Goal: Information Seeking & Learning: Check status

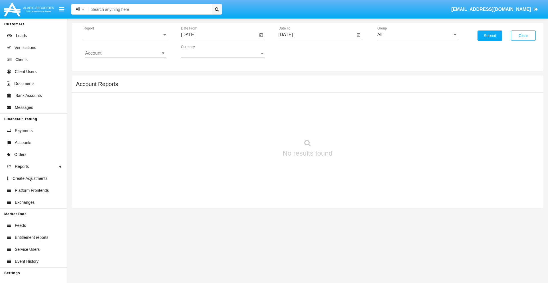
click at [125, 35] on span "Report" at bounding box center [123, 34] width 78 height 5
click at [123, 39] on span "Trades" at bounding box center [125, 39] width 81 height 14
click at [219, 35] on input "[DATE]" at bounding box center [219, 34] width 77 height 5
click at [200, 51] on span "[DATE]" at bounding box center [194, 51] width 13 height 5
click at [254, 126] on div "2025" at bounding box center [255, 126] width 18 height 10
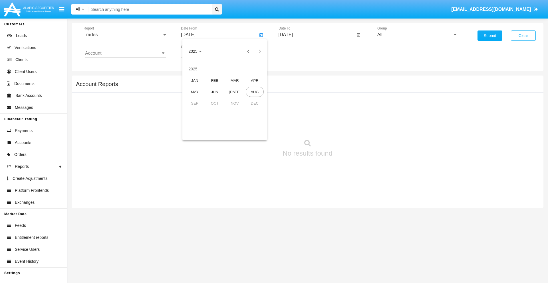
click at [195, 92] on div "MAY" at bounding box center [195, 92] width 18 height 10
click at [213, 110] on div "20" at bounding box center [213, 110] width 10 height 10
type input "05/20/25"
click at [316, 35] on input "[DATE]" at bounding box center [316, 34] width 77 height 5
click at [297, 51] on span "[DATE]" at bounding box center [292, 51] width 13 height 5
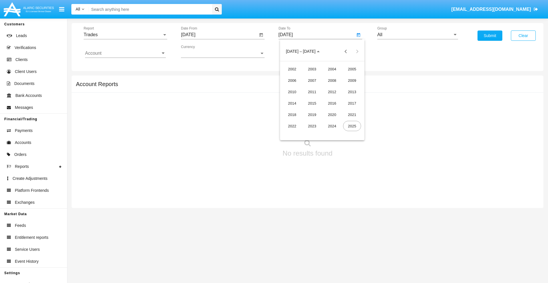
click at [352, 126] on div "2025" at bounding box center [352, 126] width 18 height 10
click at [352, 92] on div "AUG" at bounding box center [352, 92] width 18 height 10
click at [322, 110] on div "20" at bounding box center [322, 110] width 10 height 10
type input "[DATE]"
click at [417, 35] on input "All" at bounding box center [417, 34] width 81 height 5
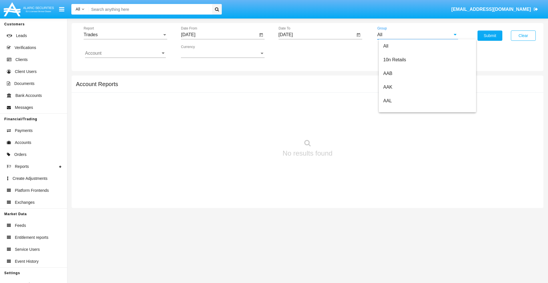
scroll to position [306, 0]
click at [401, 110] on span "Hammer Web Lite" at bounding box center [401, 110] width 37 height 5
type input "Hammer Web Lite"
click at [125, 53] on input "Account" at bounding box center [125, 53] width 81 height 5
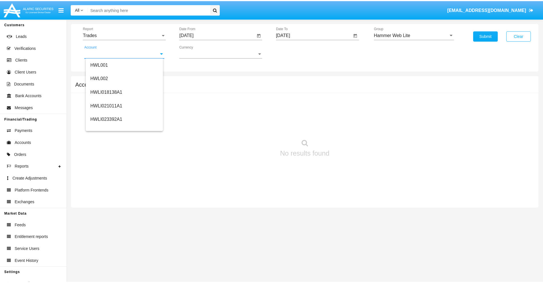
scroll to position [87, 0]
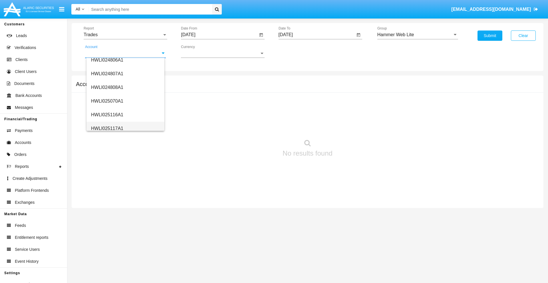
click at [107, 128] on span "HWLI025117A1" at bounding box center [107, 128] width 32 height 5
type input "HWLI025117A1"
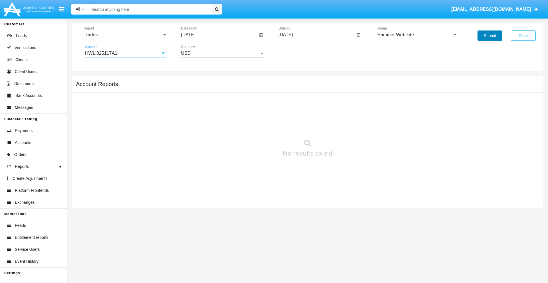
click at [490, 36] on button "Submit" at bounding box center [489, 36] width 25 height 10
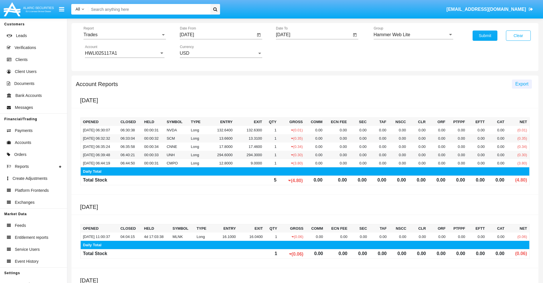
click at [522, 84] on span "Export" at bounding box center [522, 84] width 13 height 5
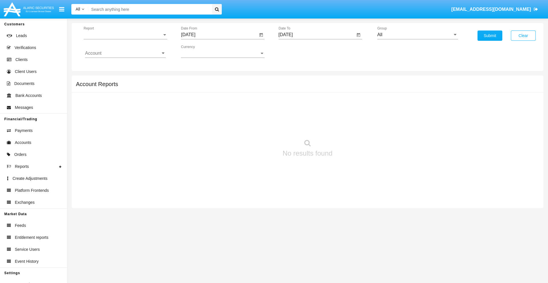
click at [125, 35] on span "Report" at bounding box center [123, 34] width 78 height 5
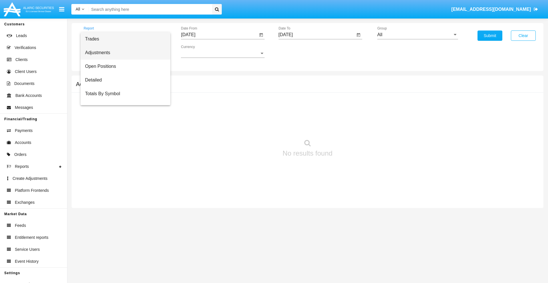
click at [123, 53] on span "Adjustments" at bounding box center [125, 53] width 81 height 14
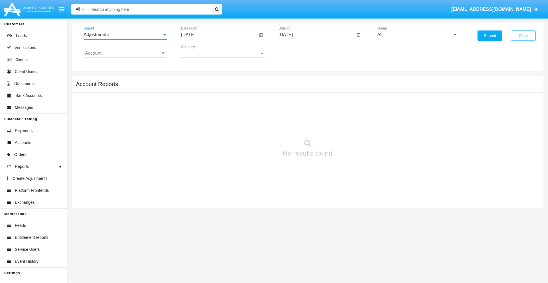
click at [219, 35] on input "[DATE]" at bounding box center [219, 34] width 77 height 5
click at [200, 51] on span "[DATE]" at bounding box center [194, 51] width 13 height 5
click at [254, 126] on div "2025" at bounding box center [255, 126] width 18 height 10
click at [234, 92] on div "[DATE]" at bounding box center [235, 92] width 18 height 10
click at [190, 122] on div "20" at bounding box center [190, 122] width 10 height 10
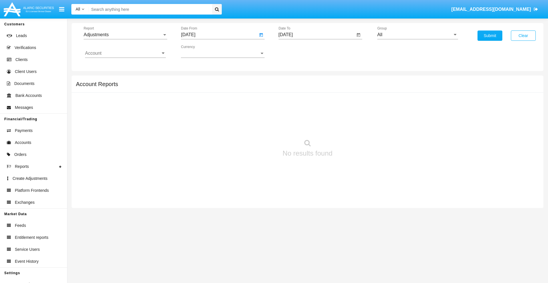
type input "07/20/25"
click at [316, 35] on input "[DATE]" at bounding box center [316, 34] width 77 height 5
click at [297, 51] on span "[DATE]" at bounding box center [292, 51] width 13 height 5
click at [352, 126] on div "2025" at bounding box center [352, 126] width 18 height 10
click at [352, 92] on div "AUG" at bounding box center [352, 92] width 18 height 10
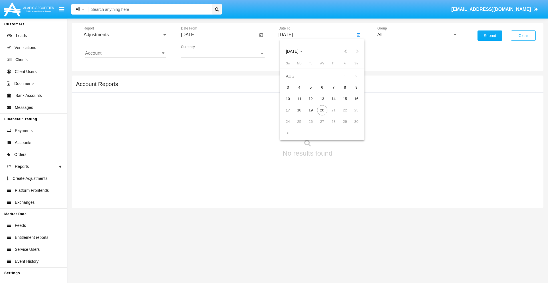
click at [322, 110] on div "20" at bounding box center [322, 110] width 10 height 10
type input "08/20/25"
click at [417, 35] on input "All" at bounding box center [417, 34] width 81 height 5
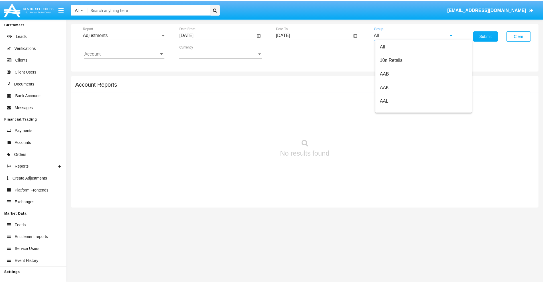
scroll to position [128, 0]
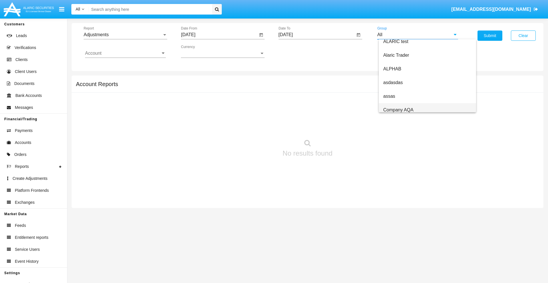
click at [398, 110] on span "Company AQA" at bounding box center [398, 110] width 30 height 5
type input "Company AQA"
click at [125, 53] on input "Account" at bounding box center [125, 53] width 81 height 5
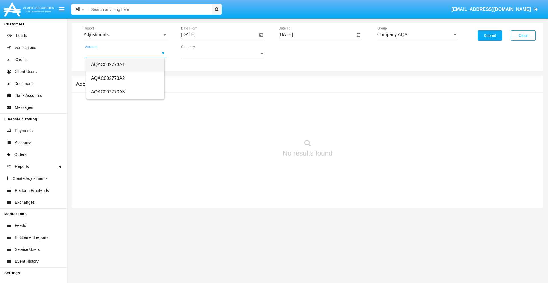
click at [108, 64] on span "AQAC002773A1" at bounding box center [108, 64] width 34 height 5
type input "AQAC002773A1"
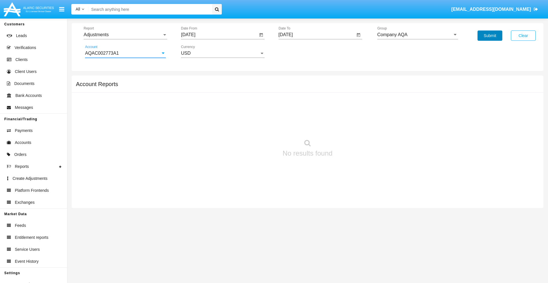
click at [490, 36] on button "Submit" at bounding box center [489, 36] width 25 height 10
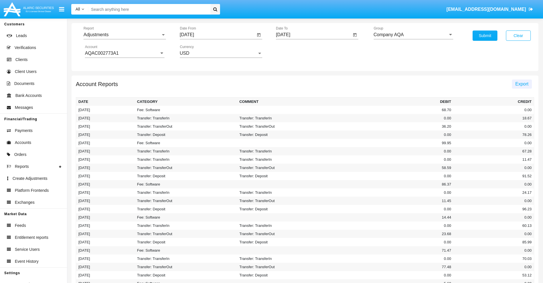
click at [522, 84] on span "Export" at bounding box center [522, 84] width 13 height 5
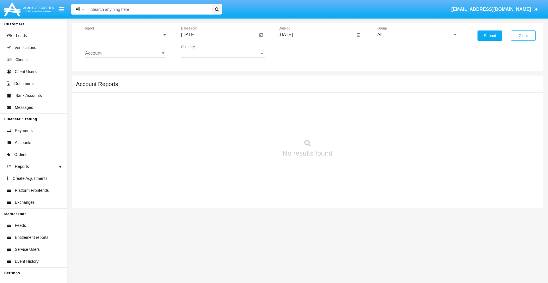
click at [125, 35] on span "Report" at bounding box center [123, 34] width 78 height 5
click at [123, 66] on span "Open Positions" at bounding box center [125, 67] width 81 height 14
click at [219, 35] on input "[DATE]" at bounding box center [219, 34] width 77 height 5
click at [200, 51] on span "[DATE]" at bounding box center [194, 51] width 13 height 5
click at [254, 126] on div "2025" at bounding box center [255, 126] width 18 height 10
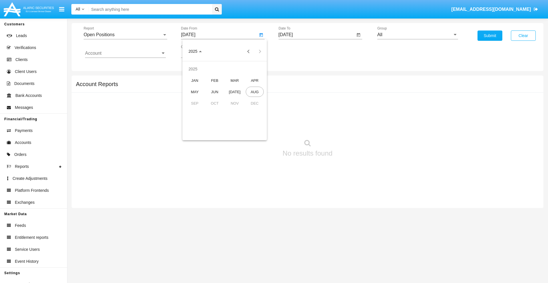
click at [234, 92] on div "[DATE]" at bounding box center [235, 92] width 18 height 10
click at [190, 122] on div "20" at bounding box center [190, 122] width 10 height 10
type input "07/20/25"
click at [316, 35] on input "[DATE]" at bounding box center [316, 34] width 77 height 5
click at [297, 51] on span "[DATE]" at bounding box center [292, 51] width 13 height 5
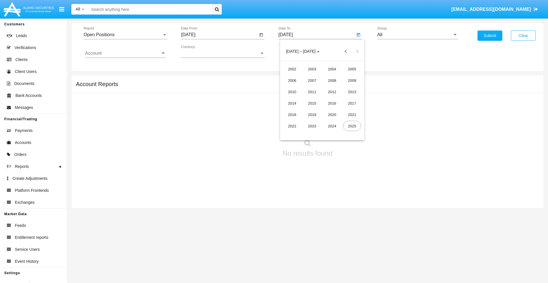
click at [352, 126] on div "2025" at bounding box center [352, 126] width 18 height 10
click at [352, 92] on div "AUG" at bounding box center [352, 92] width 18 height 10
click at [322, 110] on div "20" at bounding box center [322, 110] width 10 height 10
type input "[DATE]"
click at [417, 35] on input "All" at bounding box center [417, 34] width 81 height 5
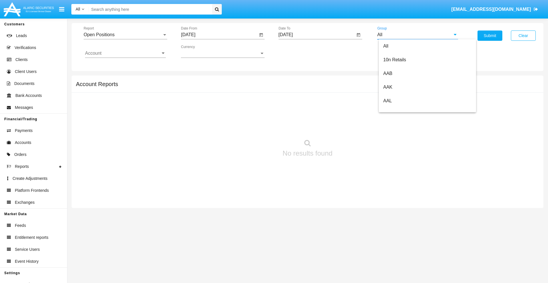
scroll to position [306, 0]
click at [401, 110] on span "Hammer Web Lite" at bounding box center [401, 110] width 37 height 5
type input "Hammer Web Lite"
click at [125, 53] on input "Account" at bounding box center [125, 53] width 81 height 5
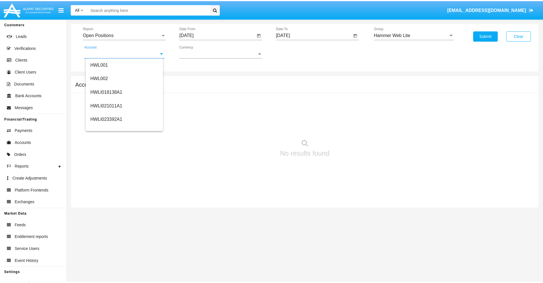
scroll to position [87, 0]
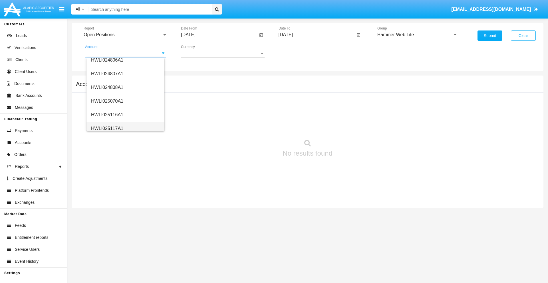
click at [107, 128] on span "HWLI025117A1" at bounding box center [107, 128] width 32 height 5
type input "HWLI025117A1"
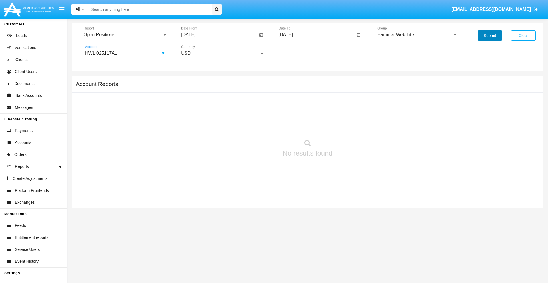
click at [490, 36] on button "Submit" at bounding box center [489, 36] width 25 height 10
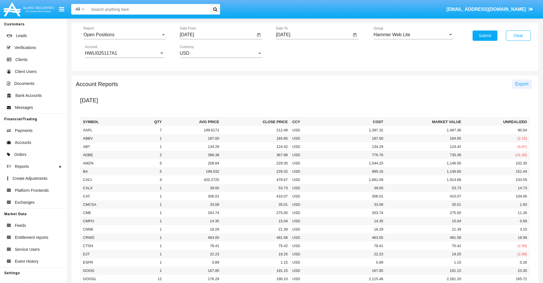
click at [522, 84] on span "Export" at bounding box center [522, 84] width 13 height 5
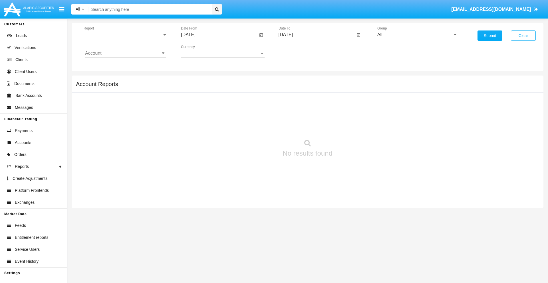
click at [125, 35] on span "Report" at bounding box center [123, 34] width 78 height 5
click at [123, 80] on span "Detailed" at bounding box center [125, 80] width 81 height 14
click at [219, 35] on input "[DATE]" at bounding box center [219, 34] width 77 height 5
click at [200, 51] on span "[DATE]" at bounding box center [194, 51] width 13 height 5
click at [254, 126] on div "2025" at bounding box center [255, 126] width 18 height 10
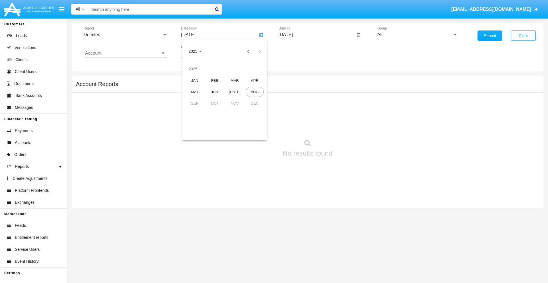
click at [254, 92] on div "AUG" at bounding box center [255, 92] width 18 height 10
click at [190, 99] on div "10" at bounding box center [190, 99] width 10 height 10
type input "08/10/25"
click at [316, 35] on input "[DATE]" at bounding box center [316, 34] width 77 height 5
click at [297, 51] on span "[DATE]" at bounding box center [292, 51] width 13 height 5
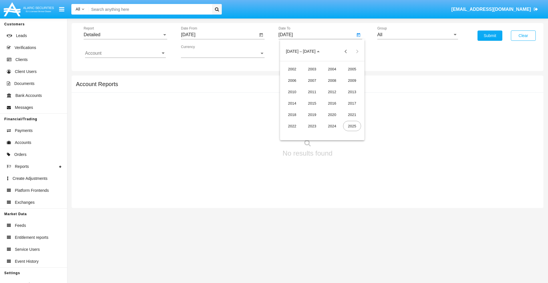
click at [352, 126] on div "2025" at bounding box center [352, 126] width 18 height 10
click at [352, 92] on div "AUG" at bounding box center [352, 92] width 18 height 10
click at [322, 110] on div "20" at bounding box center [322, 110] width 10 height 10
type input "[DATE]"
click at [417, 35] on input "All" at bounding box center [417, 34] width 81 height 5
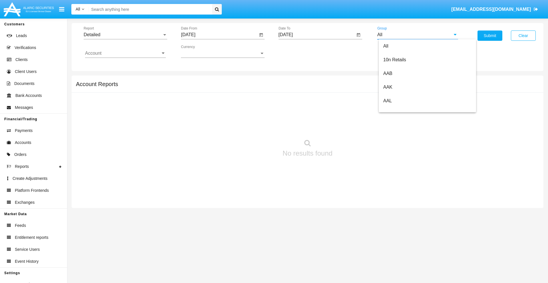
scroll to position [306, 0]
click at [401, 110] on span "Hammer Web Lite" at bounding box center [401, 110] width 37 height 5
type input "Hammer Web Lite"
click at [125, 53] on input "Account" at bounding box center [125, 53] width 81 height 5
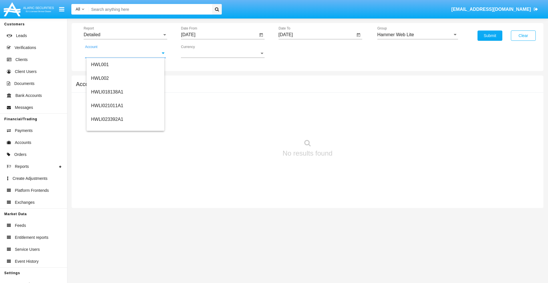
click at [107, 213] on span "HWLI025117A1" at bounding box center [107, 215] width 32 height 5
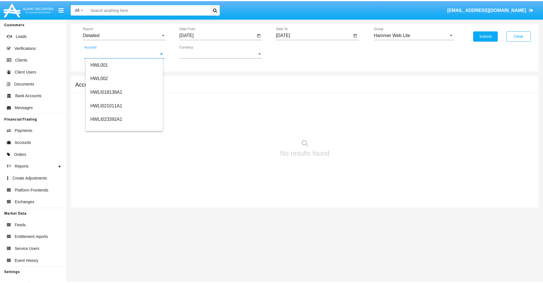
scroll to position [0, 0]
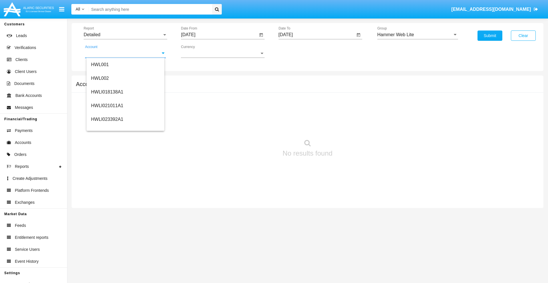
type input "HWLI025117A1"
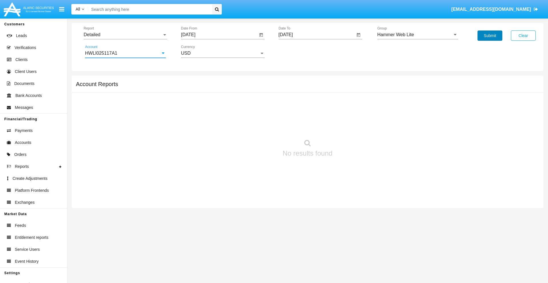
click at [490, 36] on button "Submit" at bounding box center [489, 36] width 25 height 10
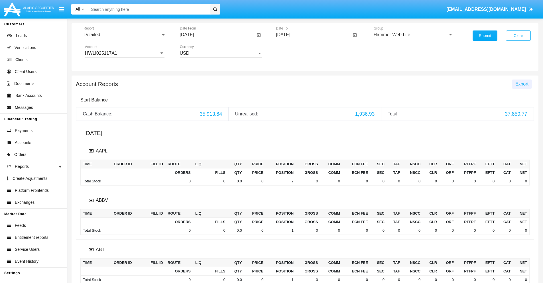
click at [522, 84] on span "Export" at bounding box center [522, 84] width 13 height 5
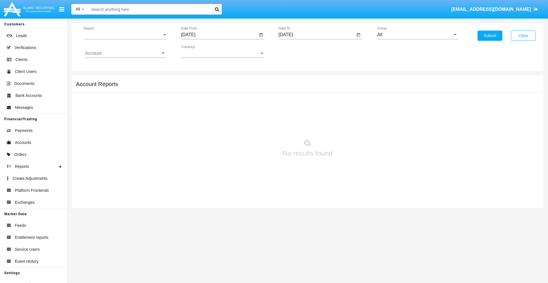
click at [125, 35] on span "Report" at bounding box center [123, 34] width 78 height 5
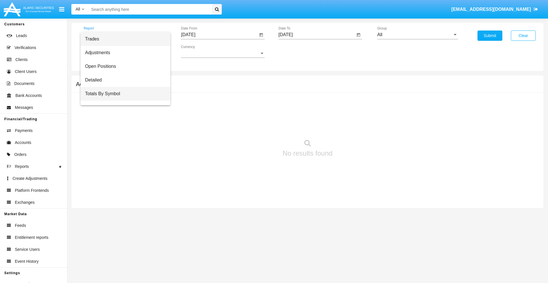
click at [123, 94] on span "Totals By Symbol" at bounding box center [125, 94] width 81 height 14
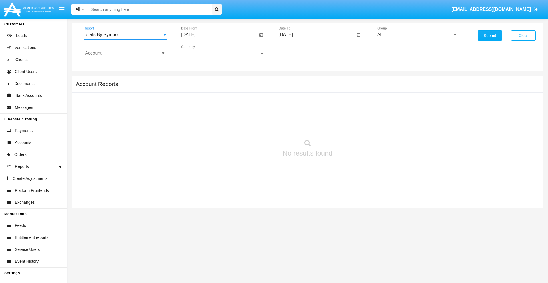
click at [219, 35] on input "[DATE]" at bounding box center [219, 34] width 77 height 5
click at [200, 51] on span "[DATE]" at bounding box center [194, 51] width 13 height 5
click at [254, 126] on div "2025" at bounding box center [255, 126] width 18 height 10
click at [234, 92] on div "[DATE]" at bounding box center [235, 92] width 18 height 10
click at [202, 122] on div "21" at bounding box center [202, 122] width 10 height 10
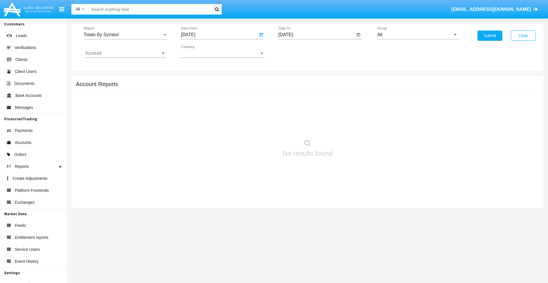
type input "07/21/25"
click at [316, 35] on input "[DATE]" at bounding box center [316, 34] width 77 height 5
click at [297, 51] on span "[DATE]" at bounding box center [292, 51] width 13 height 5
click at [352, 126] on div "2025" at bounding box center [352, 126] width 18 height 10
click at [352, 92] on div "AUG" at bounding box center [352, 92] width 18 height 10
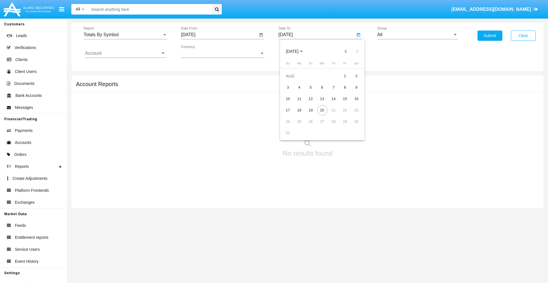
click at [322, 110] on div "20" at bounding box center [322, 110] width 10 height 10
type input "[DATE]"
click at [417, 35] on input "All" at bounding box center [417, 34] width 81 height 5
type input "Hammer Web Lite"
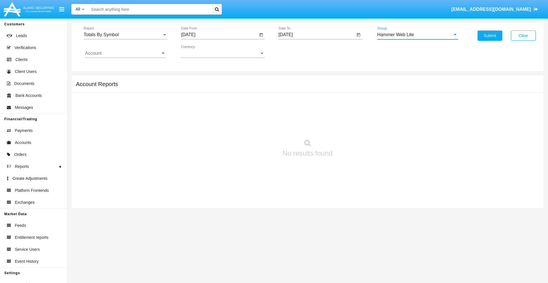
click at [125, 53] on input "Account" at bounding box center [125, 53] width 81 height 5
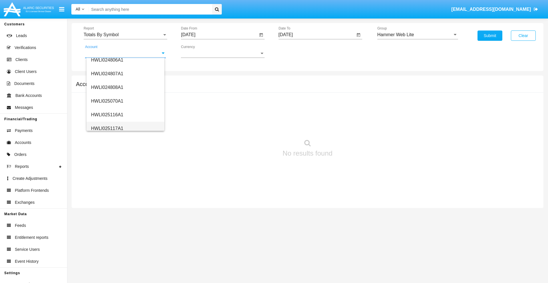
click at [107, 128] on span "HWLI025117A1" at bounding box center [107, 128] width 32 height 5
type input "HWLI025117A1"
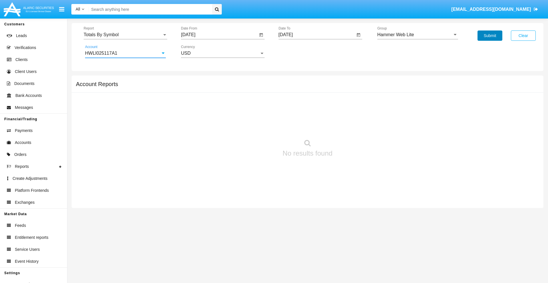
click at [490, 36] on button "Submit" at bounding box center [489, 36] width 25 height 10
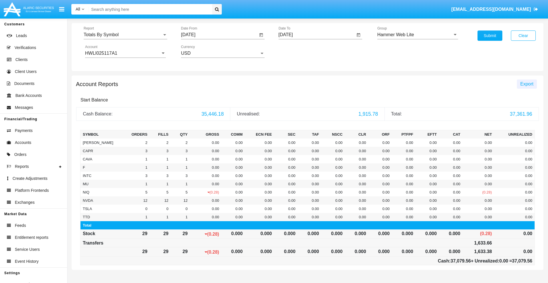
click at [526, 84] on span "Export" at bounding box center [526, 84] width 13 height 5
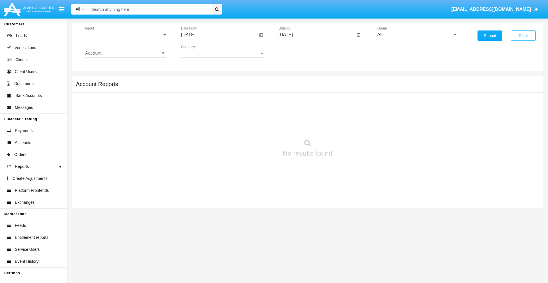
click at [125, 35] on span "Report" at bounding box center [123, 34] width 78 height 5
click at [123, 98] on span "Totals By Date" at bounding box center [125, 99] width 81 height 14
click at [219, 35] on input "[DATE]" at bounding box center [219, 34] width 77 height 5
click at [200, 51] on span "[DATE]" at bounding box center [194, 51] width 13 height 5
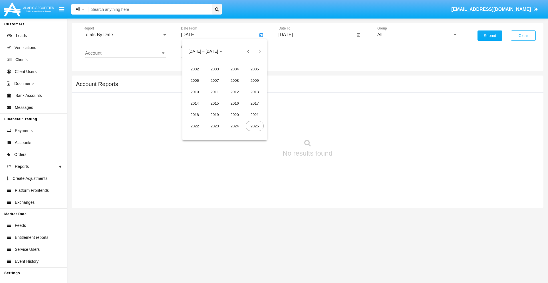
click at [254, 126] on div "2025" at bounding box center [255, 126] width 18 height 10
click at [254, 92] on div "AUG" at bounding box center [255, 92] width 18 height 10
click at [213, 87] on div "5" at bounding box center [213, 87] width 10 height 10
type input "[DATE]"
click at [316, 35] on input "[DATE]" at bounding box center [316, 34] width 77 height 5
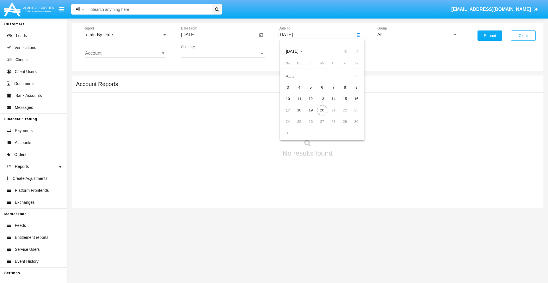
click at [297, 51] on span "[DATE]" at bounding box center [292, 51] width 13 height 5
click at [352, 126] on div "2025" at bounding box center [352, 126] width 18 height 10
click at [352, 92] on div "AUG" at bounding box center [352, 92] width 18 height 10
click at [322, 110] on div "20" at bounding box center [322, 110] width 10 height 10
type input "[DATE]"
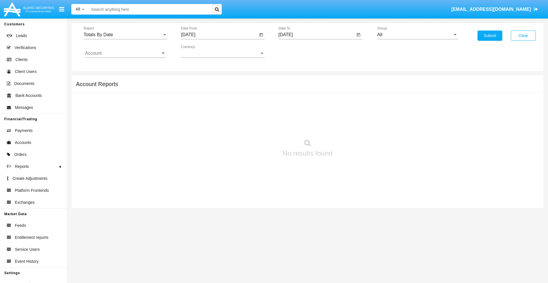
click at [417, 35] on input "All" at bounding box center [417, 34] width 81 height 5
type input "Hammer Web Lite"
click at [125, 53] on input "Account" at bounding box center [125, 53] width 81 height 5
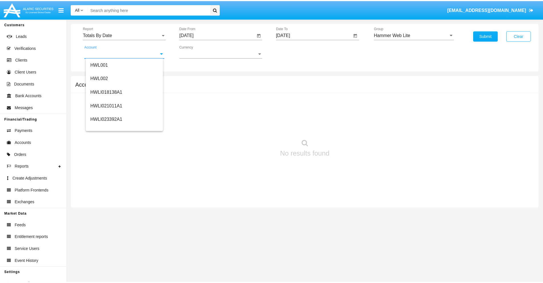
scroll to position [87, 0]
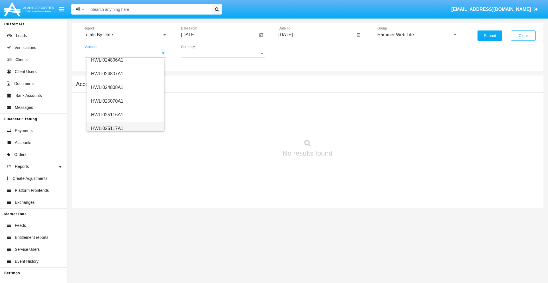
click at [107, 128] on span "HWLI025117A1" at bounding box center [107, 128] width 32 height 5
type input "HWLI025117A1"
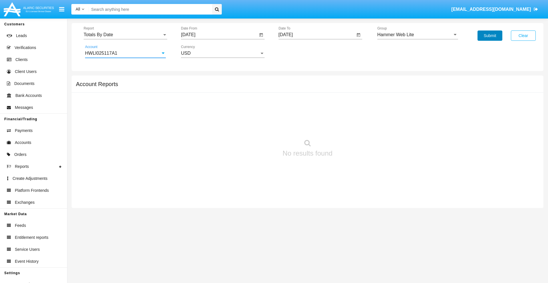
click at [490, 36] on button "Submit" at bounding box center [489, 36] width 25 height 10
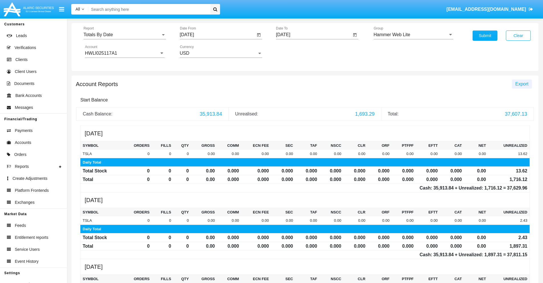
click at [522, 84] on span "Export" at bounding box center [522, 84] width 13 height 5
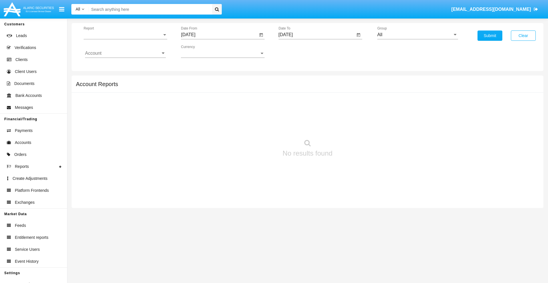
click at [125, 35] on span "Report" at bounding box center [123, 34] width 78 height 5
click at [123, 114] on span "Summary By Date" at bounding box center [125, 121] width 81 height 14
click at [219, 35] on input "[DATE]" at bounding box center [219, 34] width 77 height 5
click at [200, 51] on span "[DATE]" at bounding box center [194, 51] width 13 height 5
click at [254, 126] on div "2025" at bounding box center [255, 126] width 18 height 10
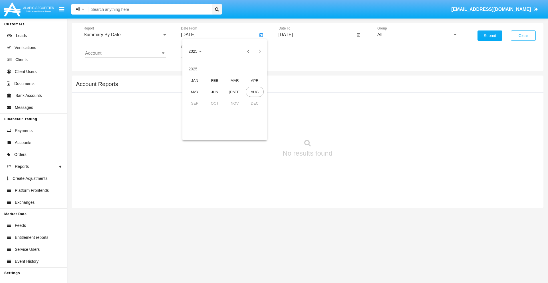
click at [254, 92] on div "AUG" at bounding box center [255, 92] width 18 height 10
click at [213, 87] on div "5" at bounding box center [213, 87] width 10 height 10
type input "08/05/25"
click at [316, 35] on input "[DATE]" at bounding box center [316, 34] width 77 height 5
click at [297, 51] on span "[DATE]" at bounding box center [292, 51] width 13 height 5
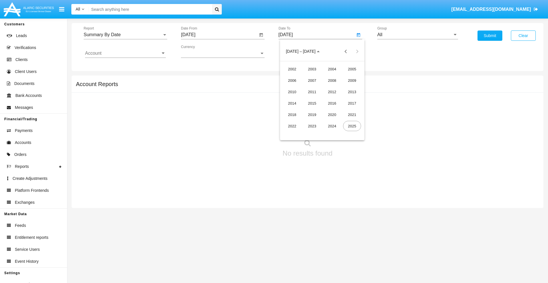
click at [352, 126] on div "2025" at bounding box center [352, 126] width 18 height 10
click at [352, 92] on div "AUG" at bounding box center [352, 92] width 18 height 10
click at [322, 110] on div "20" at bounding box center [322, 110] width 10 height 10
type input "08/20/25"
click at [417, 35] on input "All" at bounding box center [417, 34] width 81 height 5
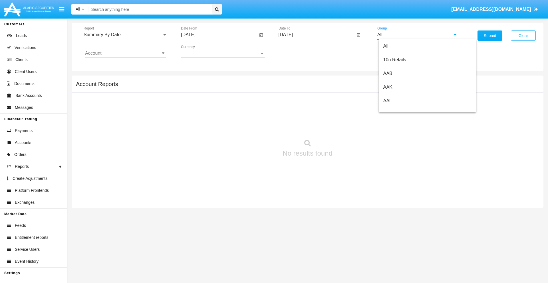
type input "Hammer Web Lite"
click at [125, 53] on input "Account" at bounding box center [125, 53] width 81 height 5
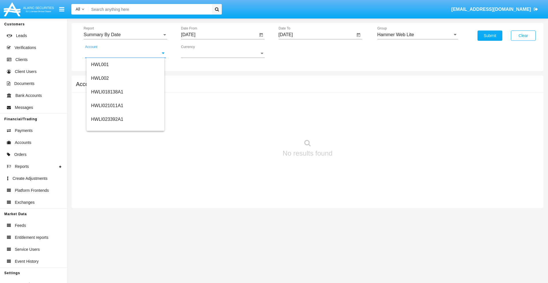
scroll to position [87, 0]
click at [107, 128] on span "HWLI025117A1" at bounding box center [107, 128] width 32 height 5
type input "HWLI025117A1"
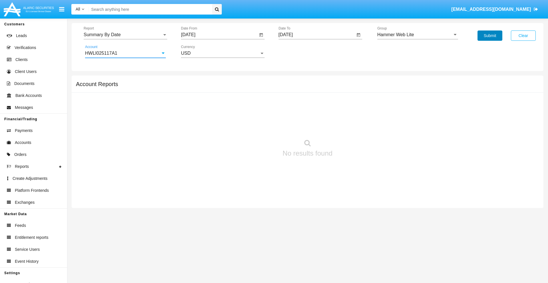
click at [490, 36] on button "Submit" at bounding box center [489, 36] width 25 height 10
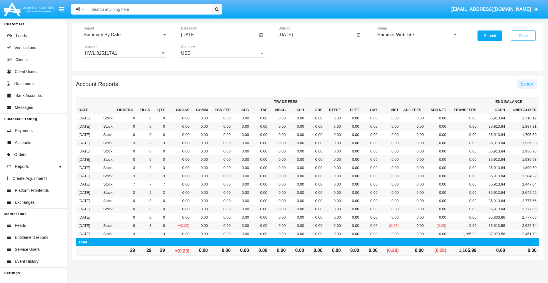
click at [526, 84] on span "Export" at bounding box center [526, 84] width 13 height 5
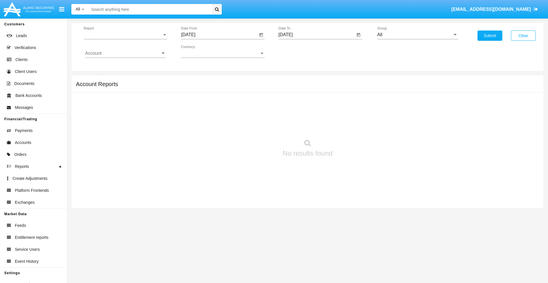
click at [125, 35] on span "Report" at bounding box center [123, 34] width 78 height 5
click at [123, 98] on span "Fees By Destination" at bounding box center [125, 99] width 81 height 14
click at [219, 35] on input "[DATE]" at bounding box center [219, 34] width 77 height 5
click at [200, 51] on span "[DATE]" at bounding box center [194, 51] width 13 height 5
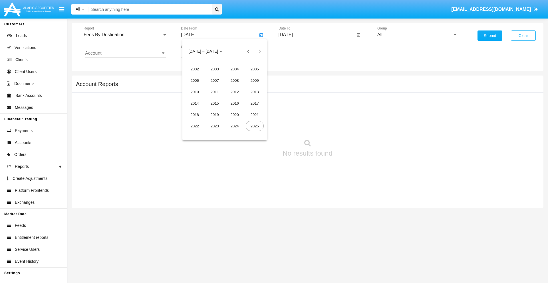
click at [254, 126] on div "2025" at bounding box center [255, 126] width 18 height 10
click at [195, 92] on div "MAY" at bounding box center [195, 92] width 18 height 10
click at [213, 110] on div "20" at bounding box center [213, 110] width 10 height 10
type input "[DATE]"
click at [316, 35] on input "[DATE]" at bounding box center [316, 34] width 77 height 5
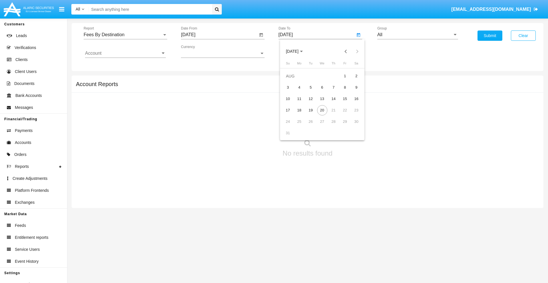
click at [297, 51] on span "[DATE]" at bounding box center [292, 51] width 13 height 5
click at [352, 126] on div "2025" at bounding box center [352, 126] width 18 height 10
click at [352, 92] on div "AUG" at bounding box center [352, 92] width 18 height 10
click at [322, 110] on div "20" at bounding box center [322, 110] width 10 height 10
type input "[DATE]"
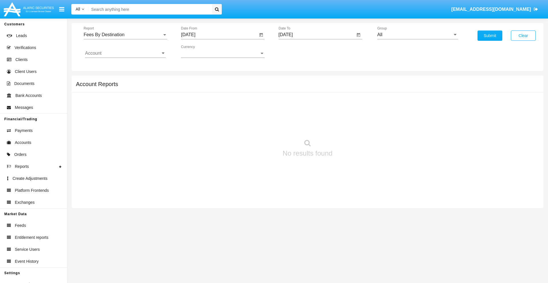
click at [417, 35] on input "All" at bounding box center [417, 34] width 81 height 5
click at [401, 110] on span "Hammer Web Lite" at bounding box center [401, 110] width 37 height 5
type input "Hammer Web Lite"
click at [125, 53] on input "Account" at bounding box center [125, 53] width 81 height 5
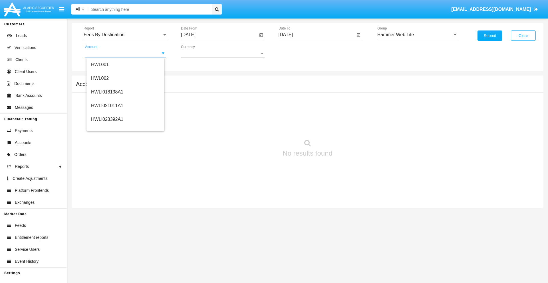
scroll to position [87, 0]
click at [107, 128] on span "HWLI025117A1" at bounding box center [107, 128] width 32 height 5
type input "HWLI025117A1"
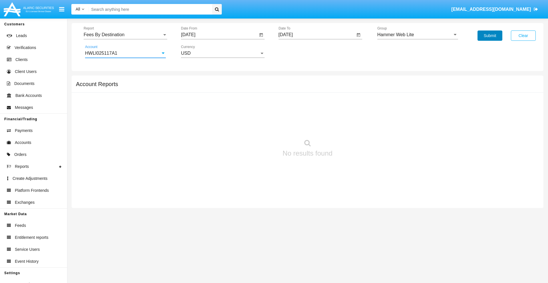
click at [490, 36] on button "Submit" at bounding box center [489, 36] width 25 height 10
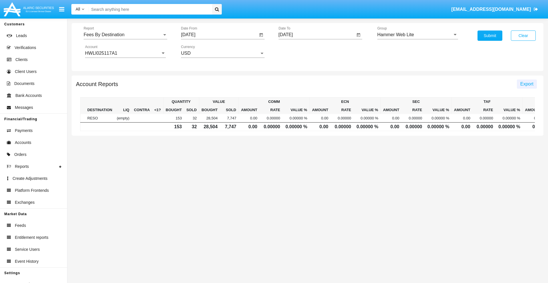
click at [526, 84] on span "Export" at bounding box center [526, 84] width 13 height 5
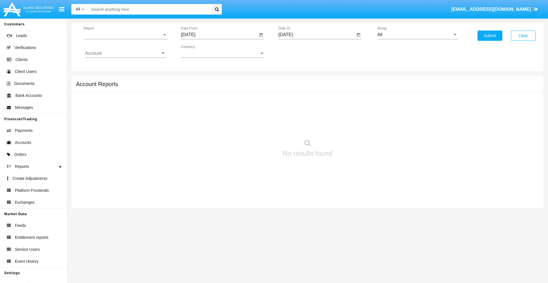
click at [125, 35] on span "Report" at bounding box center [123, 34] width 78 height 5
click at [123, 39] on span "Trades" at bounding box center [125, 39] width 81 height 14
click at [219, 35] on input "[DATE]" at bounding box center [219, 34] width 77 height 5
click at [200, 51] on span "[DATE]" at bounding box center [194, 51] width 13 height 5
click at [215, 115] on div "2019" at bounding box center [215, 115] width 18 height 10
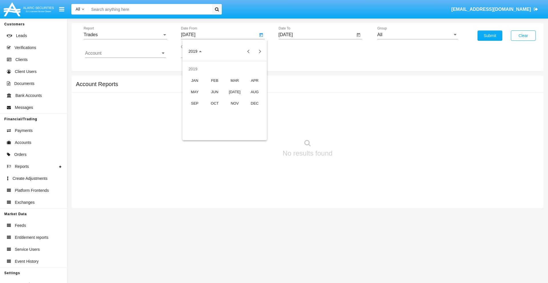
click at [195, 80] on div "JAN" at bounding box center [195, 80] width 18 height 10
click at [213, 87] on div "1" at bounding box center [213, 87] width 10 height 10
type input "[DATE]"
click at [316, 35] on input "[DATE]" at bounding box center [316, 34] width 77 height 5
click at [297, 51] on span "[DATE]" at bounding box center [292, 51] width 13 height 5
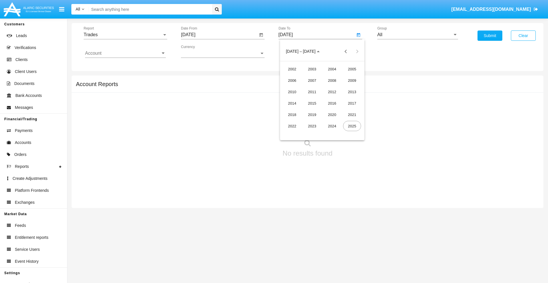
click at [312, 115] on div "2019" at bounding box center [312, 115] width 18 height 10
click at [292, 80] on div "JAN" at bounding box center [292, 80] width 18 height 10
click at [310, 87] on div "1" at bounding box center [311, 87] width 10 height 10
type input "[DATE]"
click at [125, 53] on input "Account" at bounding box center [125, 53] width 81 height 5
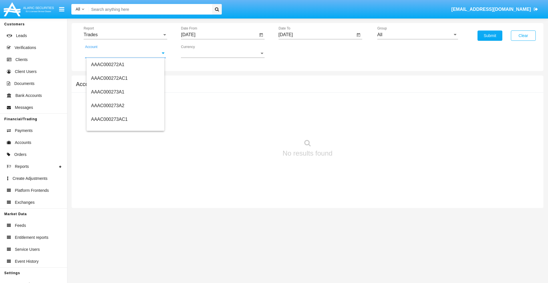
scroll to position [54802, 0]
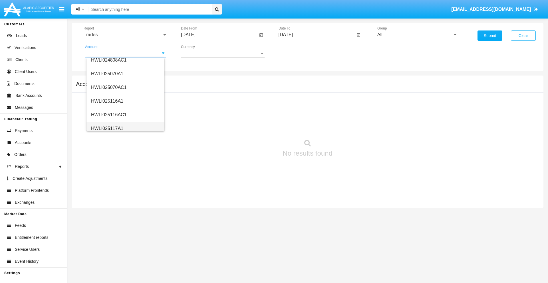
click at [107, 128] on span "HWLI025117A1" at bounding box center [107, 128] width 32 height 5
type input "HWLI025117A1"
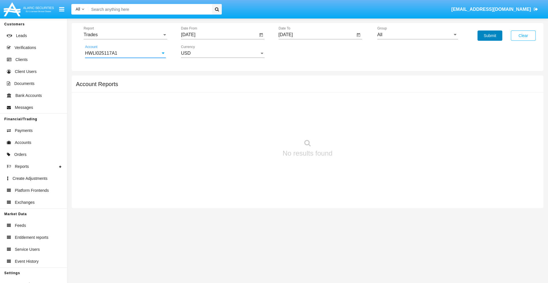
click at [490, 36] on button "Submit" at bounding box center [489, 36] width 25 height 10
click at [125, 35] on span "Report" at bounding box center [123, 34] width 78 height 5
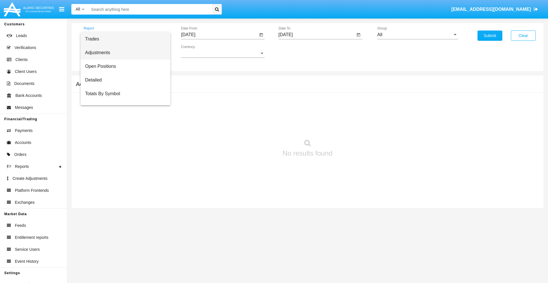
click at [123, 53] on span "Adjustments" at bounding box center [125, 53] width 81 height 14
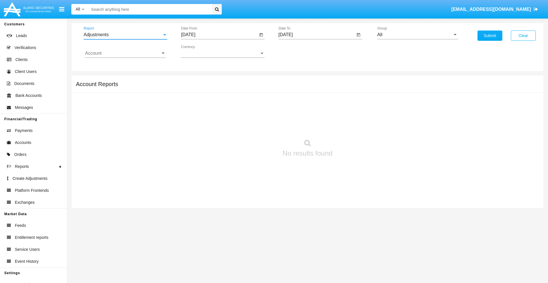
click at [219, 35] on input "[DATE]" at bounding box center [219, 34] width 77 height 5
click at [200, 51] on span "[DATE]" at bounding box center [194, 51] width 13 height 5
click at [215, 115] on div "2019" at bounding box center [215, 115] width 18 height 10
click at [195, 80] on div "JAN" at bounding box center [195, 80] width 18 height 10
click at [213, 87] on div "1" at bounding box center [213, 87] width 10 height 10
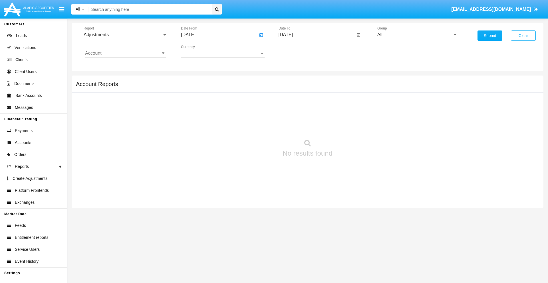
type input "[DATE]"
click at [316, 35] on input "[DATE]" at bounding box center [316, 34] width 77 height 5
click at [297, 51] on span "[DATE]" at bounding box center [292, 51] width 13 height 5
click at [312, 115] on div "2019" at bounding box center [312, 115] width 18 height 10
click at [292, 80] on div "JAN" at bounding box center [292, 80] width 18 height 10
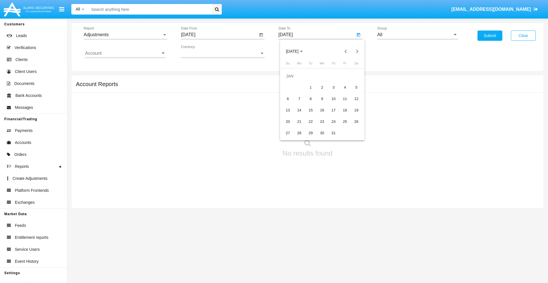
click at [310, 87] on div "1" at bounding box center [311, 87] width 10 height 10
type input "[DATE]"
click at [125, 53] on input "Account" at bounding box center [125, 53] width 81 height 5
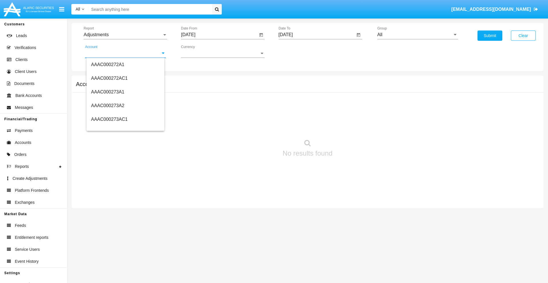
scroll to position [54802, 0]
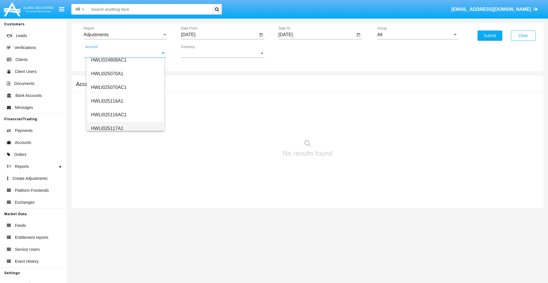
click at [107, 128] on span "HWLI025117A1" at bounding box center [107, 128] width 32 height 5
type input "HWLI025117A1"
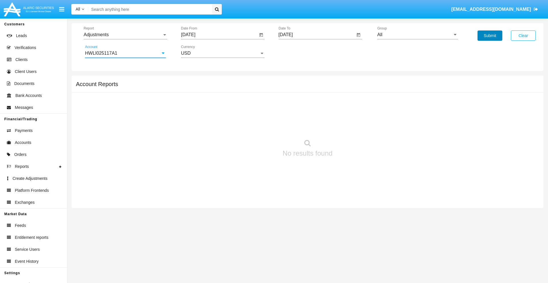
click at [490, 36] on button "Submit" at bounding box center [489, 36] width 25 height 10
click at [125, 35] on span "Report" at bounding box center [123, 34] width 78 height 5
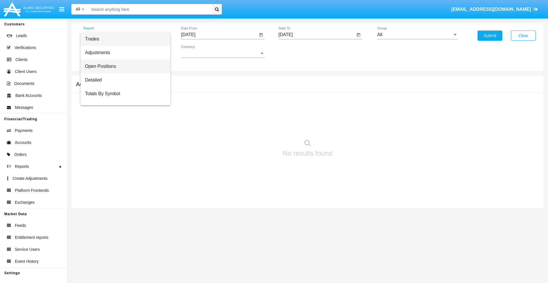
click at [123, 66] on span "Open Positions" at bounding box center [125, 67] width 81 height 14
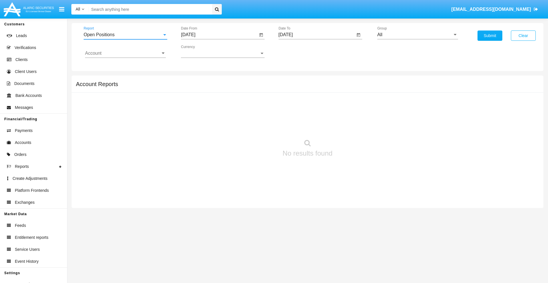
click at [219, 35] on input "[DATE]" at bounding box center [219, 34] width 77 height 5
click at [200, 51] on span "[DATE]" at bounding box center [194, 51] width 13 height 5
click at [215, 115] on div "2019" at bounding box center [215, 115] width 18 height 10
click at [195, 80] on div "JAN" at bounding box center [195, 80] width 18 height 10
click at [213, 87] on div "1" at bounding box center [213, 87] width 10 height 10
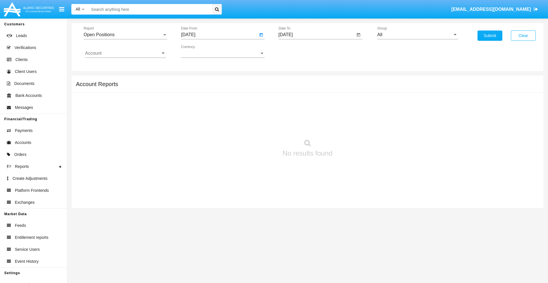
type input "[DATE]"
click at [316, 35] on input "[DATE]" at bounding box center [316, 34] width 77 height 5
click at [297, 51] on span "[DATE]" at bounding box center [292, 51] width 13 height 5
click at [312, 115] on div "2019" at bounding box center [312, 115] width 18 height 10
click at [292, 80] on div "JAN" at bounding box center [292, 80] width 18 height 10
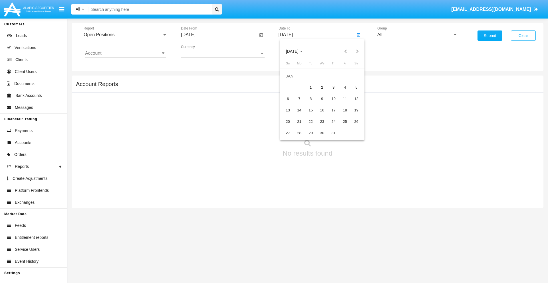
click at [310, 87] on div "1" at bounding box center [311, 87] width 10 height 10
type input "[DATE]"
click at [125, 53] on input "Account" at bounding box center [125, 53] width 81 height 5
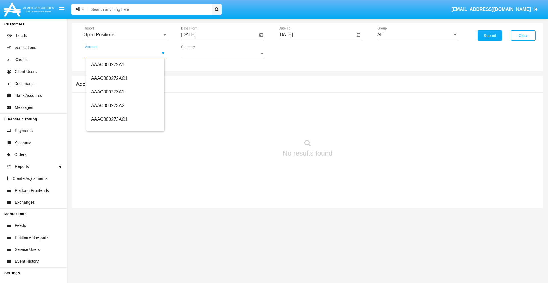
scroll to position [54802, 0]
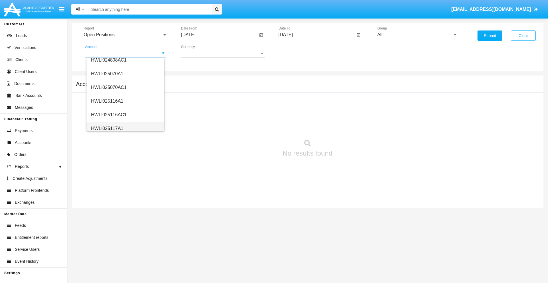
click at [107, 128] on span "HWLI025117A1" at bounding box center [107, 128] width 32 height 5
type input "HWLI025117A1"
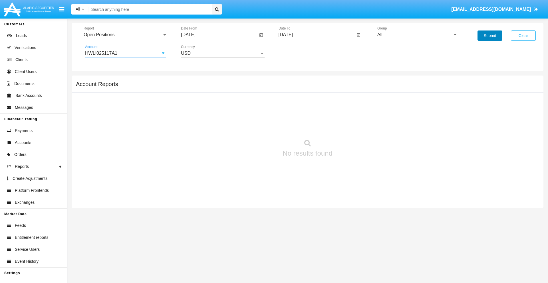
click at [490, 36] on button "Submit" at bounding box center [489, 36] width 25 height 10
click at [125, 35] on span "Report" at bounding box center [123, 34] width 78 height 5
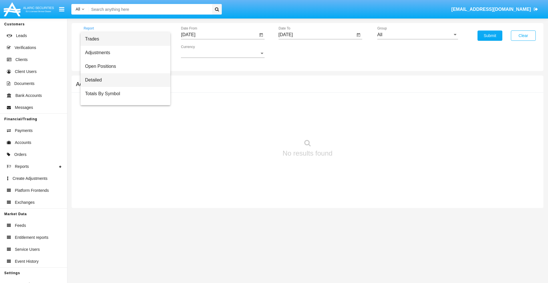
click at [123, 80] on span "Detailed" at bounding box center [125, 80] width 81 height 14
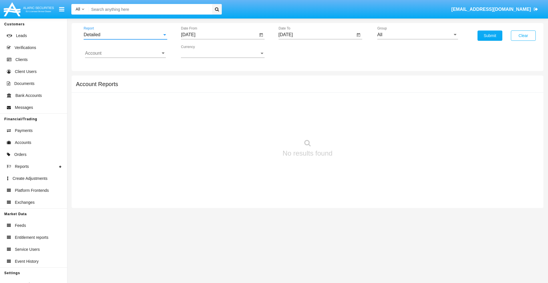
click at [219, 35] on input "[DATE]" at bounding box center [219, 34] width 77 height 5
click at [200, 51] on span "[DATE]" at bounding box center [194, 51] width 13 height 5
click at [215, 115] on div "2019" at bounding box center [215, 115] width 18 height 10
click at [195, 80] on div "JAN" at bounding box center [195, 80] width 18 height 10
click at [213, 87] on div "1" at bounding box center [213, 87] width 10 height 10
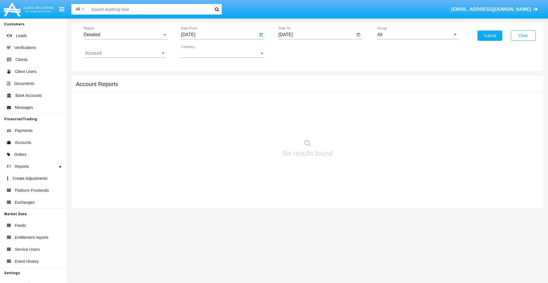
type input "[DATE]"
click at [316, 35] on input "[DATE]" at bounding box center [316, 34] width 77 height 5
click at [297, 51] on span "[DATE]" at bounding box center [292, 51] width 13 height 5
click at [312, 115] on div "2019" at bounding box center [312, 115] width 18 height 10
click at [292, 80] on div "JAN" at bounding box center [292, 80] width 18 height 10
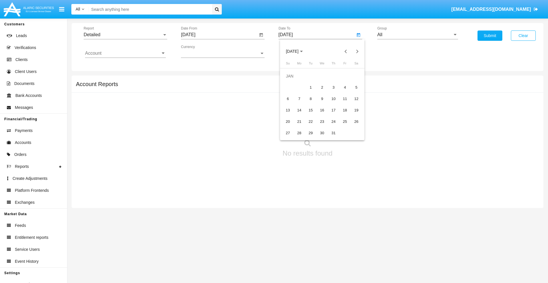
click at [310, 87] on div "1" at bounding box center [311, 87] width 10 height 10
type input "[DATE]"
click at [125, 53] on input "Account" at bounding box center [125, 53] width 81 height 5
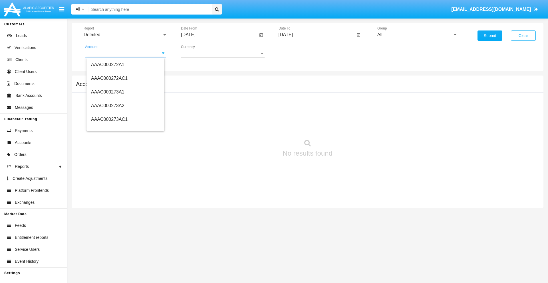
scroll to position [54802, 0]
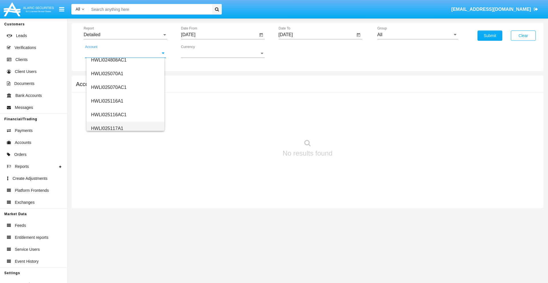
click at [107, 128] on span "HWLI025117A1" at bounding box center [107, 128] width 32 height 5
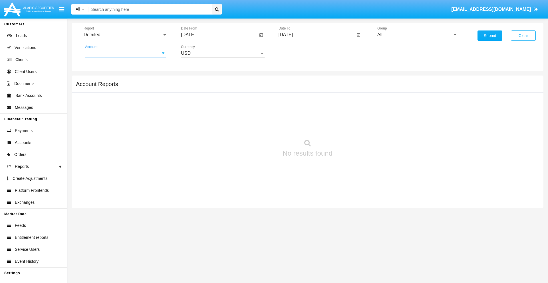
type input "HWLI025117A1"
click at [490, 36] on button "Submit" at bounding box center [489, 36] width 25 height 10
click at [125, 35] on span "Report" at bounding box center [123, 34] width 78 height 5
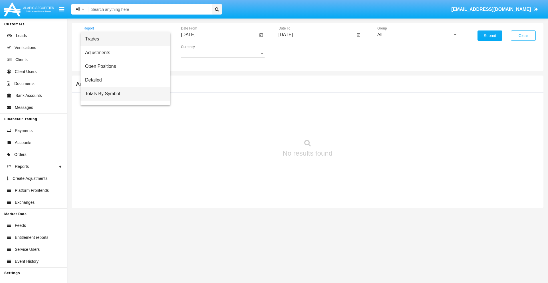
click at [123, 94] on span "Totals By Symbol" at bounding box center [125, 94] width 81 height 14
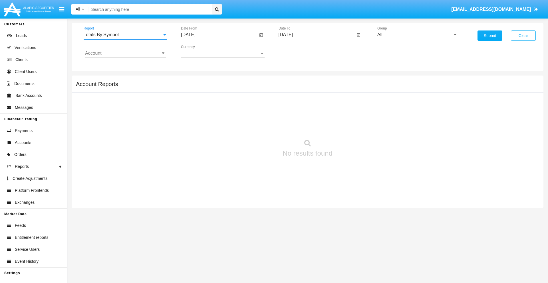
click at [219, 35] on input "[DATE]" at bounding box center [219, 34] width 77 height 5
click at [200, 51] on span "[DATE]" at bounding box center [194, 51] width 13 height 5
click at [215, 115] on div "2019" at bounding box center [215, 115] width 18 height 10
click at [195, 80] on div "JAN" at bounding box center [195, 80] width 18 height 10
click at [213, 87] on div "1" at bounding box center [213, 87] width 10 height 10
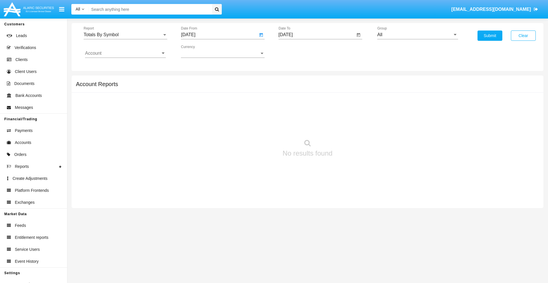
type input "[DATE]"
click at [316, 35] on input "[DATE]" at bounding box center [316, 34] width 77 height 5
click at [297, 51] on span "[DATE]" at bounding box center [292, 51] width 13 height 5
click at [312, 115] on div "2019" at bounding box center [312, 115] width 18 height 10
click at [292, 80] on div "JAN" at bounding box center [292, 80] width 18 height 10
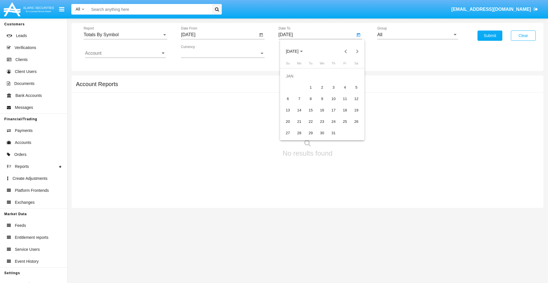
click at [310, 87] on div "1" at bounding box center [311, 87] width 10 height 10
type input "[DATE]"
click at [125, 53] on input "Account" at bounding box center [125, 53] width 81 height 5
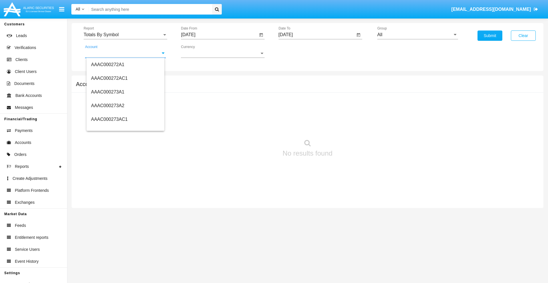
scroll to position [54802, 0]
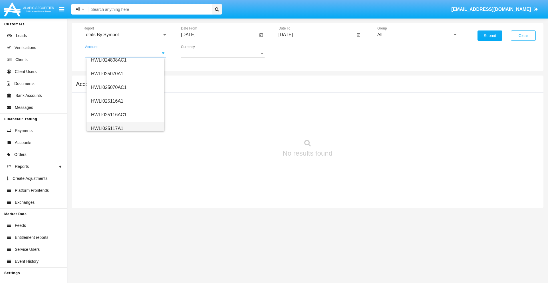
click at [107, 128] on span "HWLI025117A1" at bounding box center [107, 128] width 32 height 5
type input "HWLI025117A1"
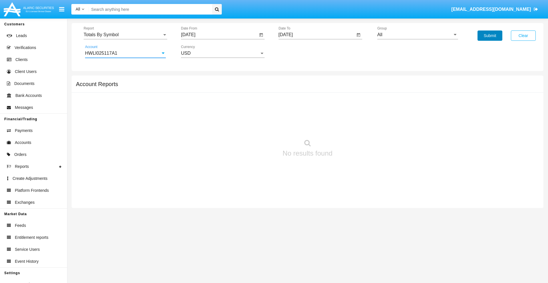
click at [490, 36] on button "Submit" at bounding box center [489, 36] width 25 height 10
click at [125, 35] on span "Report" at bounding box center [123, 34] width 78 height 5
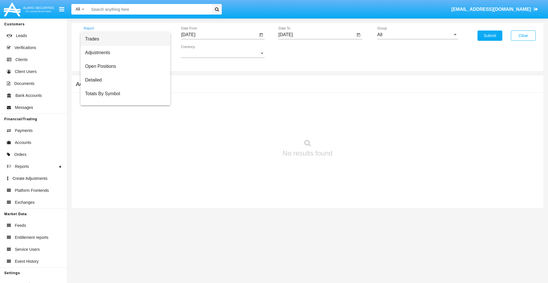
scroll to position [9, 0]
click at [123, 98] on span "Totals By Date" at bounding box center [125, 99] width 81 height 14
click at [219, 35] on input "[DATE]" at bounding box center [219, 34] width 77 height 5
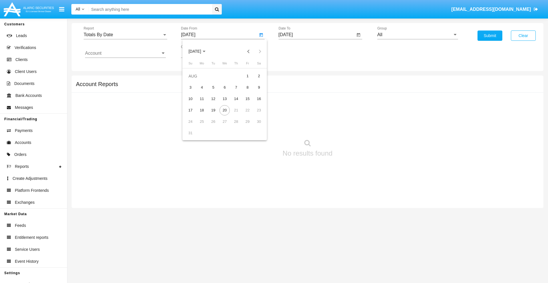
click at [200, 51] on span "[DATE]" at bounding box center [194, 51] width 13 height 5
click at [215, 115] on div "2019" at bounding box center [215, 115] width 18 height 10
click at [195, 80] on div "JAN" at bounding box center [195, 80] width 18 height 10
click at [213, 87] on div "1" at bounding box center [213, 87] width 10 height 10
type input "[DATE]"
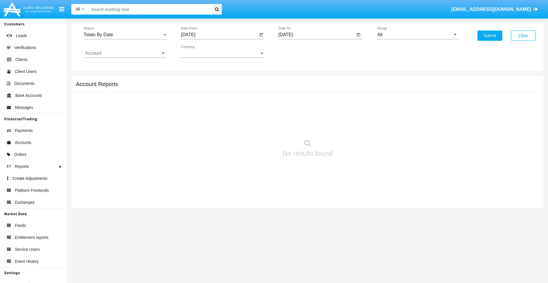
click at [316, 35] on input "[DATE]" at bounding box center [316, 34] width 77 height 5
click at [297, 51] on span "[DATE]" at bounding box center [292, 51] width 13 height 5
click at [312, 115] on div "2019" at bounding box center [312, 115] width 18 height 10
click at [292, 80] on div "JAN" at bounding box center [292, 80] width 18 height 10
click at [310, 87] on div "1" at bounding box center [311, 87] width 10 height 10
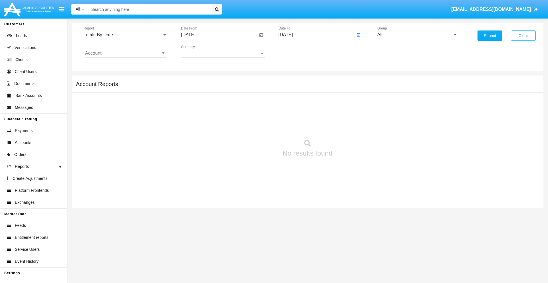
type input "[DATE]"
click at [125, 53] on input "Account" at bounding box center [125, 53] width 81 height 5
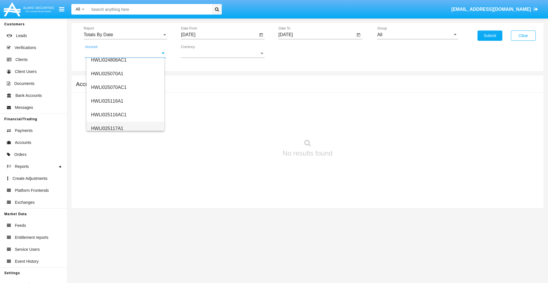
click at [107, 128] on span "HWLI025117A1" at bounding box center [107, 128] width 32 height 5
type input "HWLI025117A1"
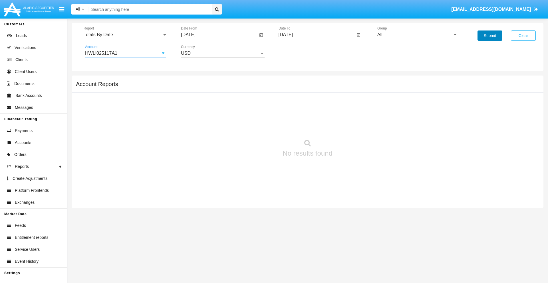
click at [490, 36] on button "Submit" at bounding box center [489, 36] width 25 height 10
click at [125, 35] on span "Report" at bounding box center [123, 34] width 78 height 5
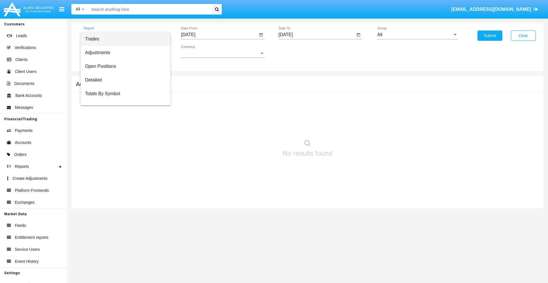
scroll to position [23, 0]
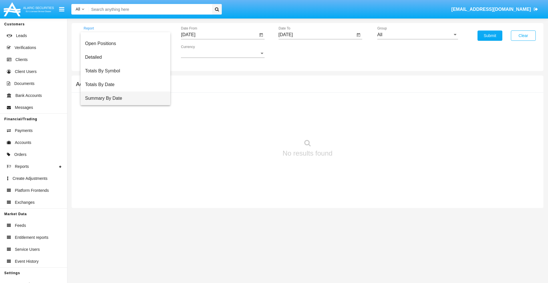
click at [123, 98] on span "Summary By Date" at bounding box center [125, 99] width 81 height 14
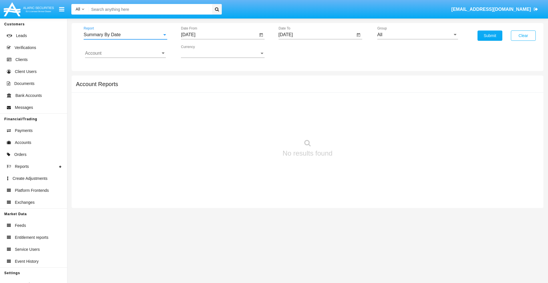
click at [219, 35] on input "[DATE]" at bounding box center [219, 34] width 77 height 5
click at [200, 51] on span "[DATE]" at bounding box center [194, 51] width 13 height 5
click at [215, 115] on div "2019" at bounding box center [215, 115] width 18 height 10
click at [195, 80] on div "JAN" at bounding box center [195, 80] width 18 height 10
click at [213, 87] on div "1" at bounding box center [213, 87] width 10 height 10
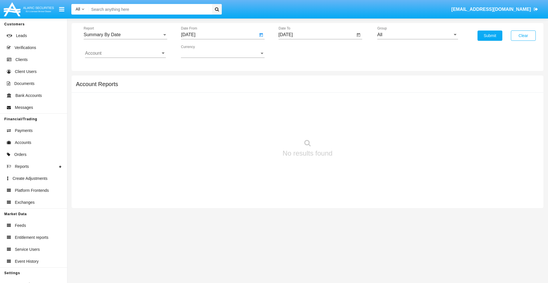
type input "[DATE]"
click at [316, 35] on input "[DATE]" at bounding box center [316, 34] width 77 height 5
click at [297, 51] on span "[DATE]" at bounding box center [292, 51] width 13 height 5
click at [312, 115] on div "2019" at bounding box center [312, 115] width 18 height 10
click at [292, 80] on div "JAN" at bounding box center [292, 80] width 18 height 10
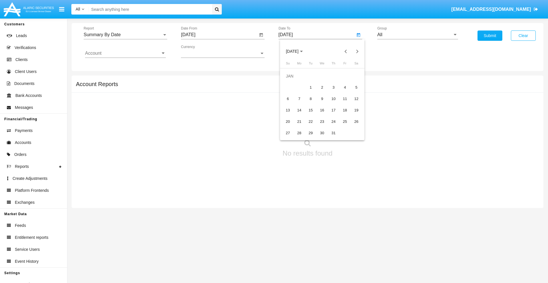
click at [310, 87] on div "1" at bounding box center [311, 87] width 10 height 10
type input "[DATE]"
click at [125, 53] on input "Account" at bounding box center [125, 53] width 81 height 5
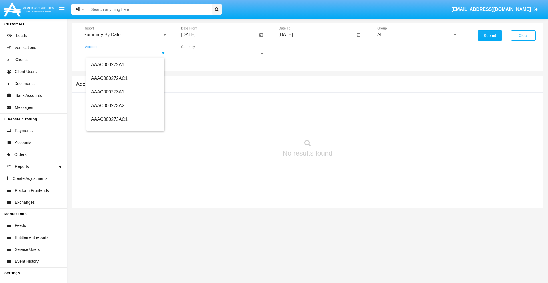
scroll to position [54802, 0]
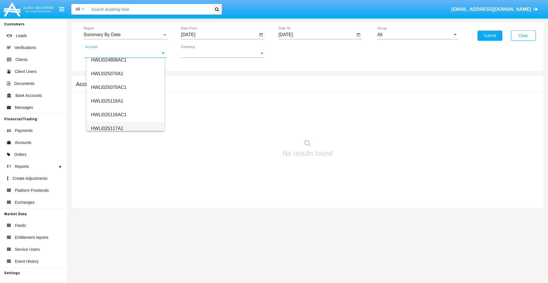
click at [107, 128] on span "HWLI025117A1" at bounding box center [107, 128] width 32 height 5
type input "HWLI025117A1"
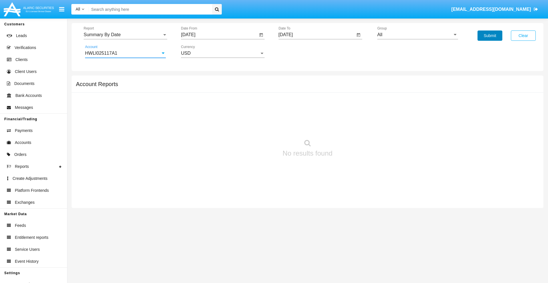
click at [490, 36] on button "Submit" at bounding box center [489, 36] width 25 height 10
click at [125, 35] on span "Report" at bounding box center [123, 34] width 78 height 5
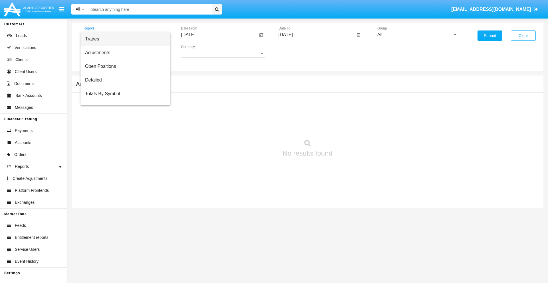
scroll to position [37, 0]
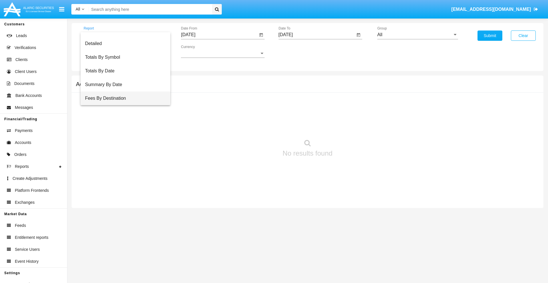
click at [123, 98] on span "Fees By Destination" at bounding box center [125, 99] width 81 height 14
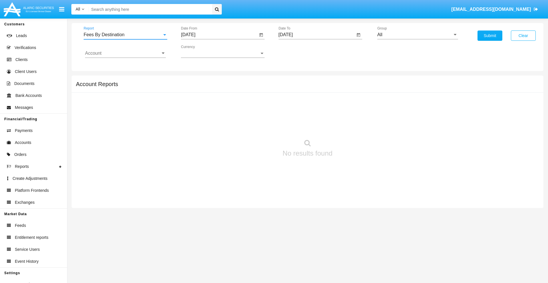
click at [219, 35] on input "[DATE]" at bounding box center [219, 34] width 77 height 5
click at [200, 51] on span "[DATE]" at bounding box center [194, 51] width 13 height 5
click at [215, 115] on div "2019" at bounding box center [215, 115] width 18 height 10
click at [195, 80] on div "JAN" at bounding box center [195, 80] width 18 height 10
click at [213, 87] on div "1" at bounding box center [213, 87] width 10 height 10
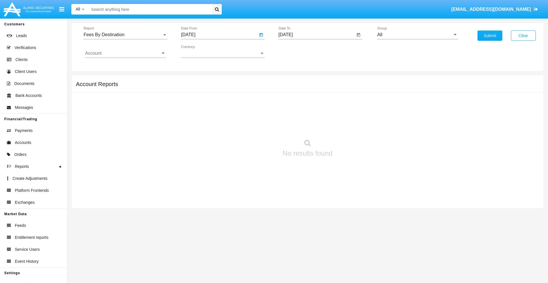
type input "[DATE]"
click at [316, 35] on input "[DATE]" at bounding box center [316, 34] width 77 height 5
click at [297, 51] on span "[DATE]" at bounding box center [292, 51] width 13 height 5
click at [312, 115] on div "2019" at bounding box center [312, 115] width 18 height 10
click at [292, 80] on div "JAN" at bounding box center [292, 80] width 18 height 10
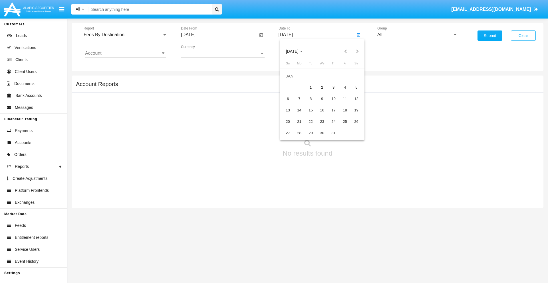
click at [310, 87] on div "1" at bounding box center [311, 87] width 10 height 10
type input "[DATE]"
click at [125, 53] on input "Account" at bounding box center [125, 53] width 81 height 5
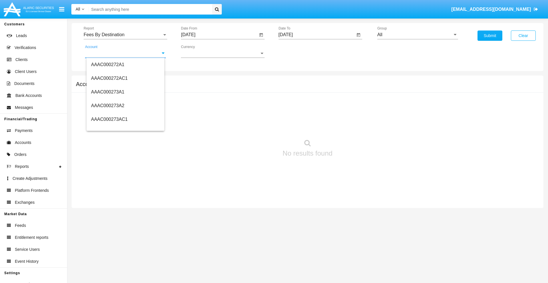
scroll to position [54802, 0]
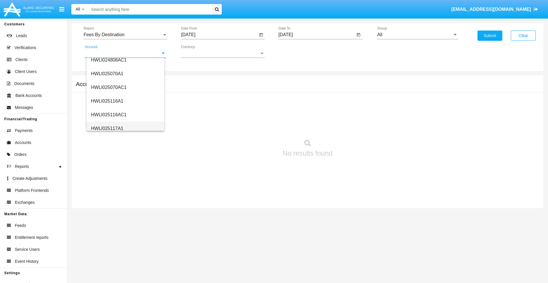
click at [107, 128] on span "HWLI025117A1" at bounding box center [107, 128] width 32 height 5
type input "HWLI025117A1"
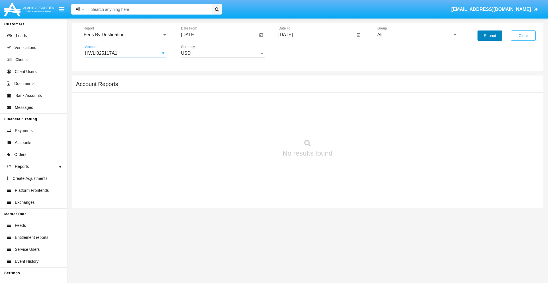
click at [490, 36] on button "Submit" at bounding box center [489, 36] width 25 height 10
click at [125, 35] on span "Report" at bounding box center [123, 34] width 78 height 5
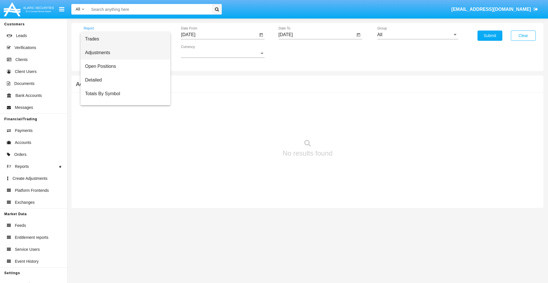
click at [123, 53] on span "Adjustments" at bounding box center [125, 53] width 81 height 14
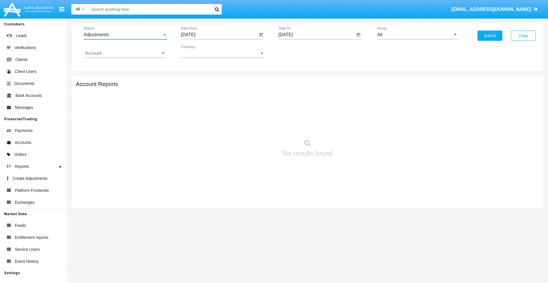
click at [219, 35] on input "[DATE]" at bounding box center [219, 34] width 77 height 5
click at [200, 51] on span "[DATE]" at bounding box center [194, 51] width 13 height 5
click at [254, 126] on div "2025" at bounding box center [255, 126] width 18 height 10
click at [234, 92] on div "[DATE]" at bounding box center [235, 92] width 18 height 10
click at [190, 122] on div "20" at bounding box center [190, 122] width 10 height 10
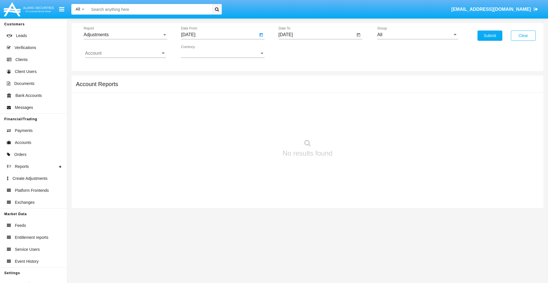
type input "[DATE]"
click at [316, 35] on input "[DATE]" at bounding box center [316, 34] width 77 height 5
click at [297, 51] on span "[DATE]" at bounding box center [292, 51] width 13 height 5
click at [352, 126] on div "2025" at bounding box center [352, 126] width 18 height 10
click at [352, 92] on div "AUG" at bounding box center [352, 92] width 18 height 10
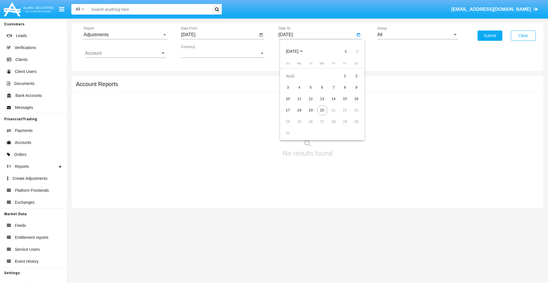
click at [322, 110] on div "20" at bounding box center [322, 110] width 10 height 10
type input "[DATE]"
click at [417, 35] on input "All" at bounding box center [417, 34] width 81 height 5
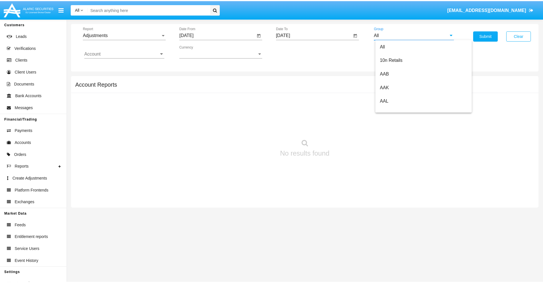
scroll to position [128, 0]
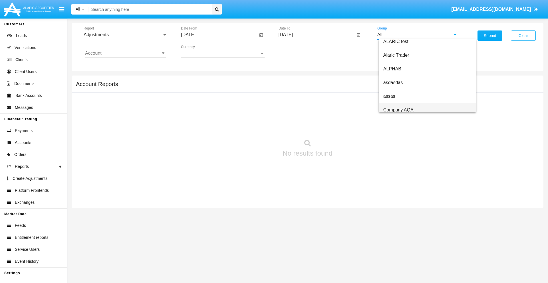
click at [398, 110] on span "Company AQA" at bounding box center [398, 110] width 30 height 5
type input "Company AQA"
click at [125, 53] on input "Account" at bounding box center [125, 53] width 81 height 5
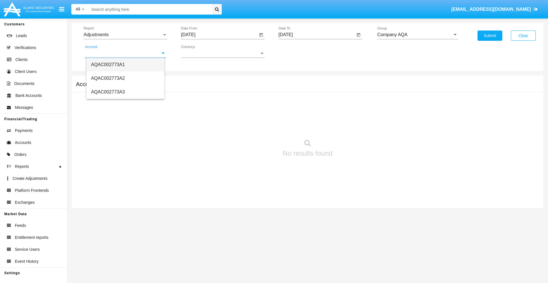
click at [108, 64] on span "AQAC002773A1" at bounding box center [108, 64] width 34 height 5
type input "AQAC002773A1"
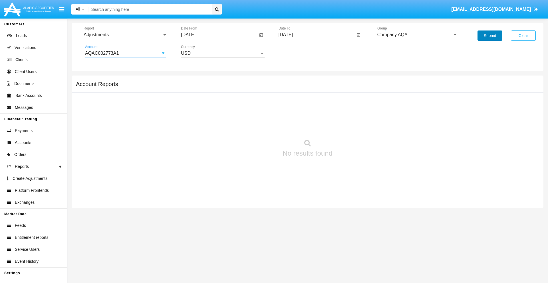
click at [490, 36] on button "Submit" at bounding box center [489, 36] width 25 height 10
click at [125, 35] on span "Report" at bounding box center [123, 34] width 78 height 5
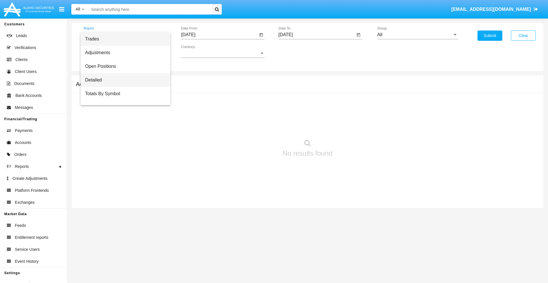
click at [123, 80] on span "Detailed" at bounding box center [125, 80] width 81 height 14
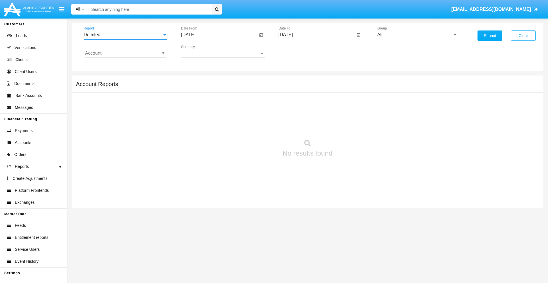
click at [219, 35] on input "[DATE]" at bounding box center [219, 34] width 77 height 5
click at [200, 51] on span "[DATE]" at bounding box center [194, 51] width 13 height 5
click at [254, 126] on div "2025" at bounding box center [255, 126] width 18 height 10
click at [254, 92] on div "AUG" at bounding box center [255, 92] width 18 height 10
click at [190, 99] on div "10" at bounding box center [190, 99] width 10 height 10
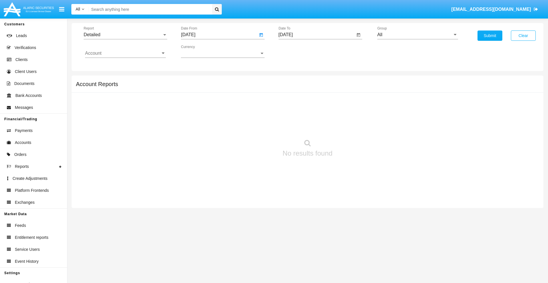
type input "[DATE]"
click at [316, 35] on input "[DATE]" at bounding box center [316, 34] width 77 height 5
click at [297, 51] on span "[DATE]" at bounding box center [292, 51] width 13 height 5
click at [352, 126] on div "2025" at bounding box center [352, 126] width 18 height 10
click at [352, 92] on div "AUG" at bounding box center [352, 92] width 18 height 10
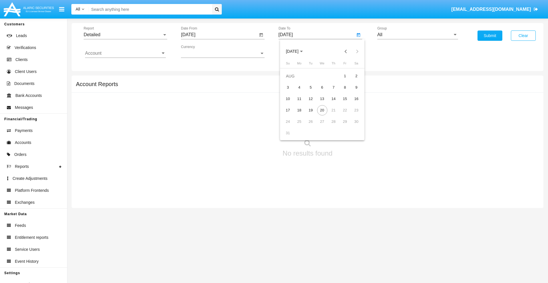
click at [322, 110] on div "20" at bounding box center [322, 110] width 10 height 10
type input "[DATE]"
click at [417, 35] on input "All" at bounding box center [417, 34] width 81 height 5
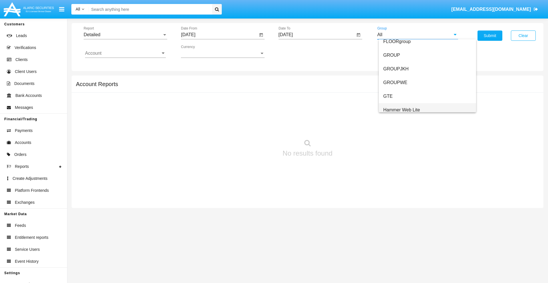
click at [401, 110] on span "Hammer Web Lite" at bounding box center [401, 110] width 37 height 5
type input "Hammer Web Lite"
click at [125, 53] on input "Account" at bounding box center [125, 53] width 81 height 5
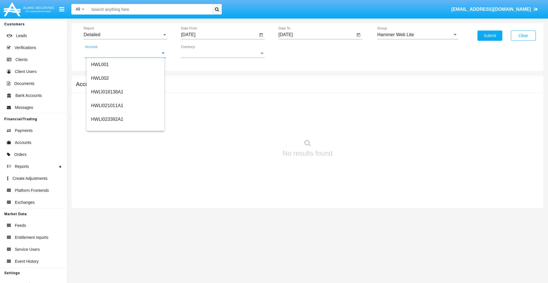
click at [107, 213] on span "HWLI025117A1" at bounding box center [107, 215] width 32 height 5
type input "HWLI025117A1"
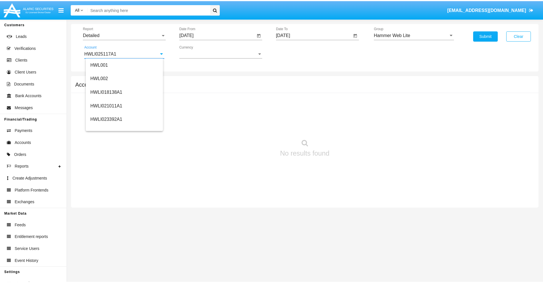
scroll to position [0, 0]
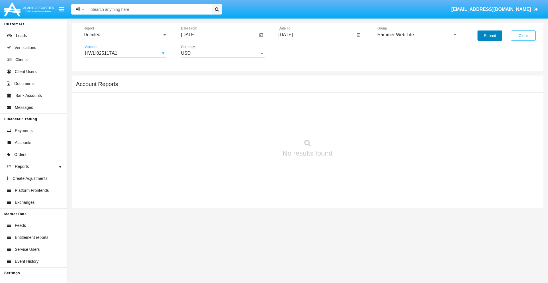
click at [490, 36] on button "Submit" at bounding box center [489, 36] width 25 height 10
click at [125, 35] on span "Report" at bounding box center [123, 34] width 78 height 5
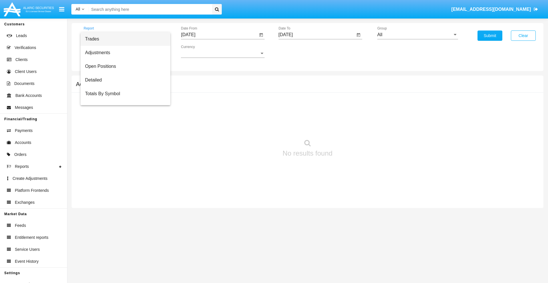
scroll to position [37, 0]
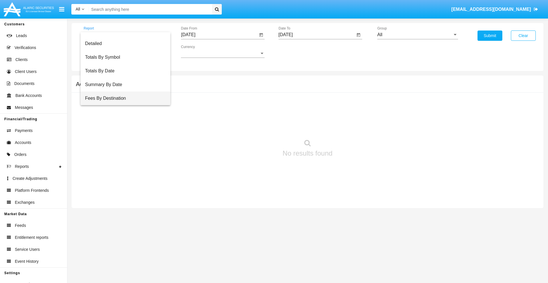
click at [123, 98] on span "Fees By Destination" at bounding box center [125, 99] width 81 height 14
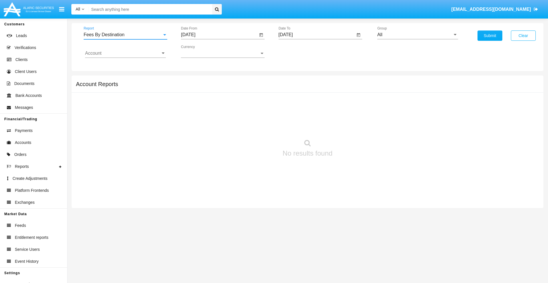
click at [219, 35] on input "[DATE]" at bounding box center [219, 34] width 77 height 5
click at [200, 51] on span "[DATE]" at bounding box center [194, 51] width 13 height 5
click at [254, 126] on div "2025" at bounding box center [255, 126] width 18 height 10
click at [195, 92] on div "MAY" at bounding box center [195, 92] width 18 height 10
click at [213, 110] on div "20" at bounding box center [213, 110] width 10 height 10
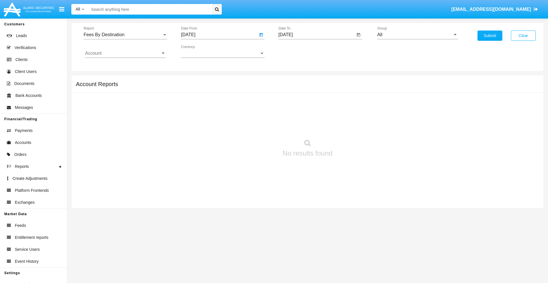
type input "05/20/25"
click at [316, 35] on input "[DATE]" at bounding box center [316, 34] width 77 height 5
click at [297, 51] on span "[DATE]" at bounding box center [292, 51] width 13 height 5
click at [352, 126] on div "2025" at bounding box center [352, 126] width 18 height 10
click at [352, 92] on div "AUG" at bounding box center [352, 92] width 18 height 10
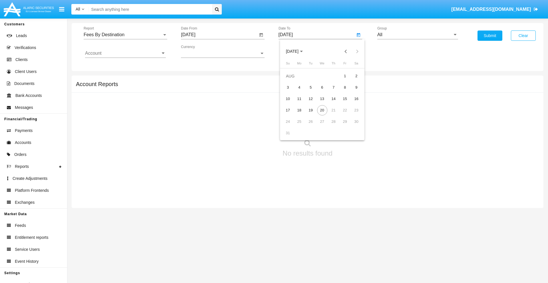
click at [322, 110] on div "20" at bounding box center [322, 110] width 10 height 10
type input "[DATE]"
click at [417, 35] on input "All" at bounding box center [417, 34] width 81 height 5
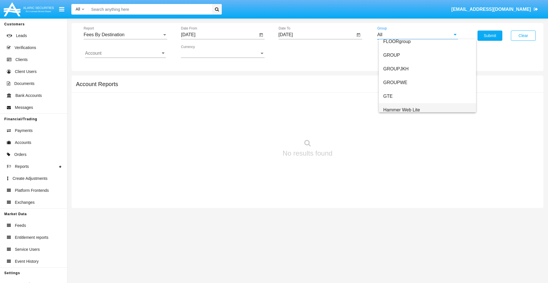
click at [401, 110] on span "Hammer Web Lite" at bounding box center [401, 110] width 37 height 5
type input "Hammer Web Lite"
click at [125, 53] on input "Account" at bounding box center [125, 53] width 81 height 5
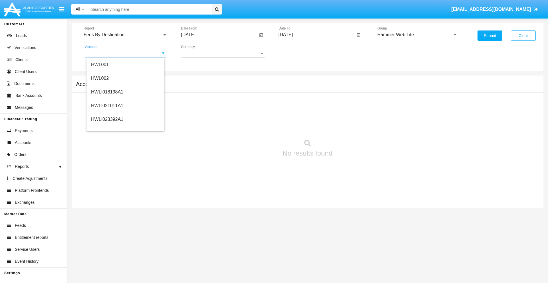
click at [107, 213] on span "HWLI025117A1" at bounding box center [107, 215] width 32 height 5
type input "HWLI025117A1"
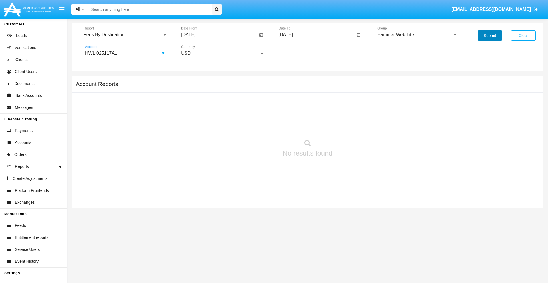
click at [490, 36] on button "Submit" at bounding box center [489, 36] width 25 height 10
click at [125, 35] on span "Report" at bounding box center [123, 34] width 78 height 5
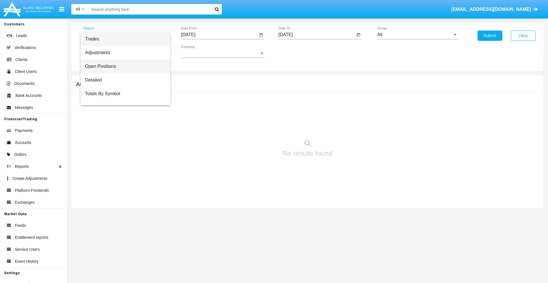
click at [123, 66] on span "Open Positions" at bounding box center [125, 67] width 81 height 14
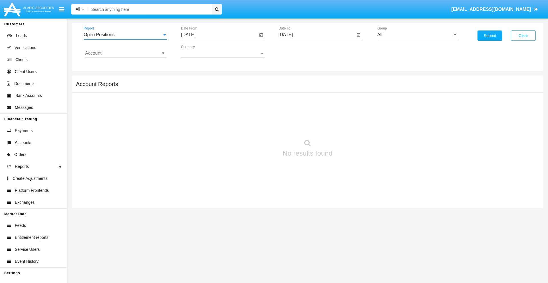
click at [219, 35] on input "[DATE]" at bounding box center [219, 34] width 77 height 5
click at [200, 51] on span "[DATE]" at bounding box center [194, 51] width 13 height 5
click at [254, 126] on div "2025" at bounding box center [255, 126] width 18 height 10
click at [234, 92] on div "[DATE]" at bounding box center [235, 92] width 18 height 10
click at [190, 122] on div "20" at bounding box center [190, 122] width 10 height 10
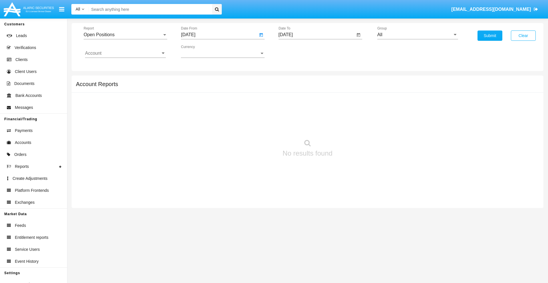
type input "[DATE]"
click at [316, 35] on input "[DATE]" at bounding box center [316, 34] width 77 height 5
click at [297, 51] on span "[DATE]" at bounding box center [292, 51] width 13 height 5
click at [352, 126] on div "2025" at bounding box center [352, 126] width 18 height 10
click at [352, 92] on div "AUG" at bounding box center [352, 92] width 18 height 10
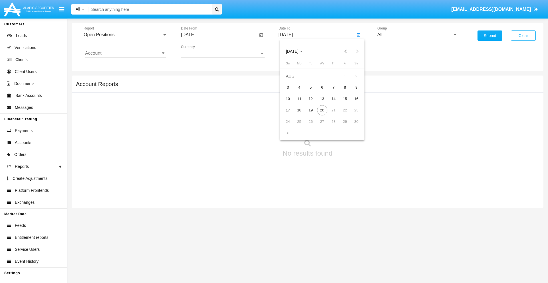
click at [322, 110] on div "20" at bounding box center [322, 110] width 10 height 10
type input "[DATE]"
click at [417, 35] on input "All" at bounding box center [417, 34] width 81 height 5
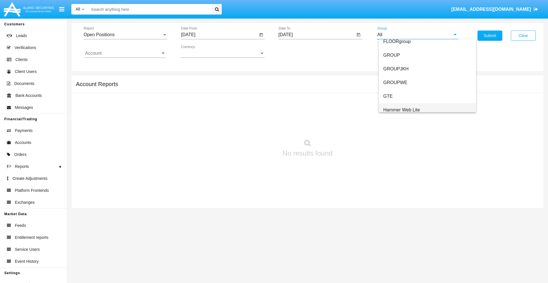
click at [401, 110] on span "Hammer Web Lite" at bounding box center [401, 110] width 37 height 5
type input "Hammer Web Lite"
click at [125, 53] on input "Account" at bounding box center [125, 53] width 81 height 5
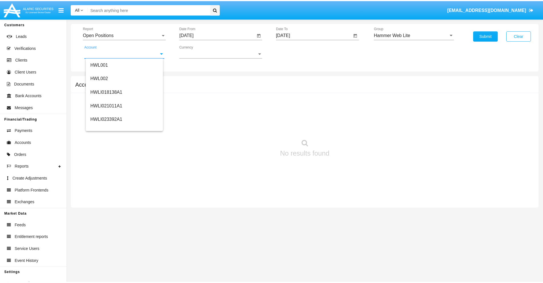
scroll to position [87, 0]
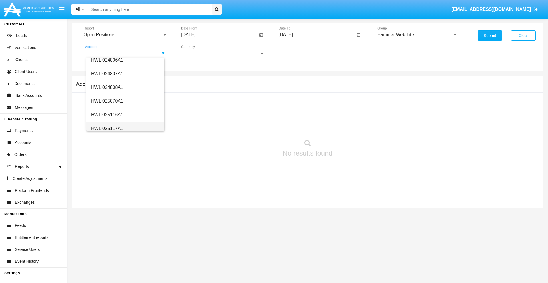
click at [107, 128] on span "HWLI025117A1" at bounding box center [107, 128] width 32 height 5
type input "HWLI025117A1"
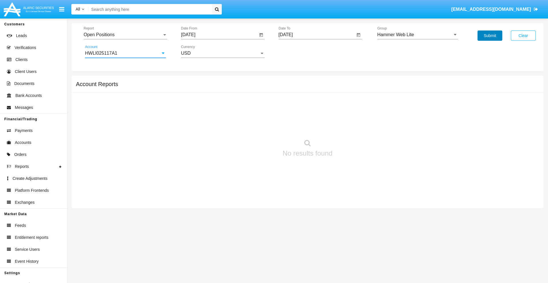
click at [490, 36] on button "Submit" at bounding box center [489, 36] width 25 height 10
click at [125, 35] on span "Report" at bounding box center [123, 34] width 78 height 5
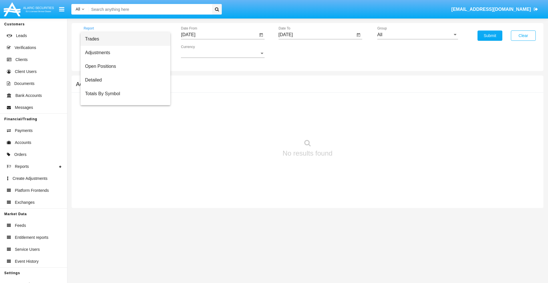
click at [123, 114] on span "Summary By Date" at bounding box center [125, 121] width 81 height 14
click at [219, 35] on input "[DATE]" at bounding box center [219, 34] width 77 height 5
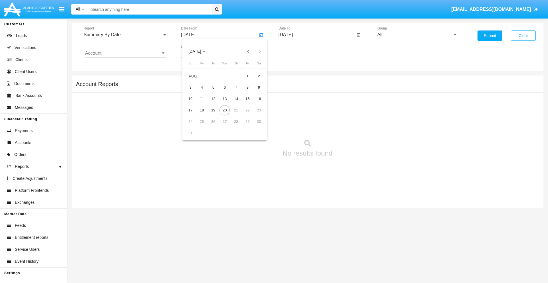
click at [200, 51] on span "[DATE]" at bounding box center [194, 51] width 13 height 5
click at [254, 126] on div "2025" at bounding box center [255, 126] width 18 height 10
click at [254, 92] on div "AUG" at bounding box center [255, 92] width 18 height 10
click at [213, 87] on div "5" at bounding box center [213, 87] width 10 height 10
type input "[DATE]"
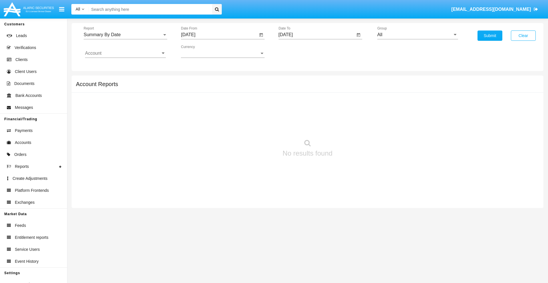
click at [316, 35] on input "[DATE]" at bounding box center [316, 34] width 77 height 5
click at [297, 51] on span "[DATE]" at bounding box center [292, 51] width 13 height 5
click at [352, 126] on div "2025" at bounding box center [352, 126] width 18 height 10
click at [352, 92] on div "AUG" at bounding box center [352, 92] width 18 height 10
click at [322, 110] on div "20" at bounding box center [322, 110] width 10 height 10
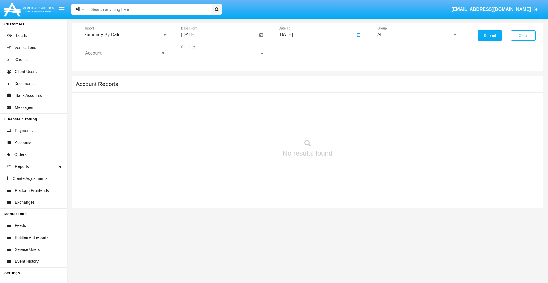
type input "[DATE]"
click at [417, 35] on input "All" at bounding box center [417, 34] width 81 height 5
type input "Hammer Web Lite"
click at [125, 53] on input "Account" at bounding box center [125, 53] width 81 height 5
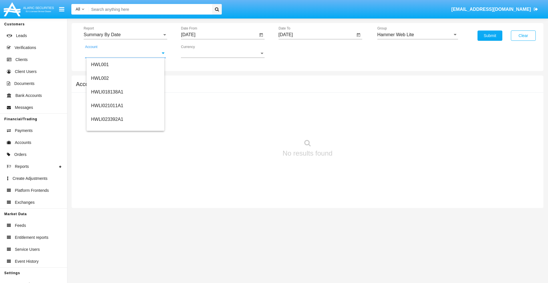
scroll to position [87, 0]
click at [107, 128] on span "HWLI025117A1" at bounding box center [107, 128] width 32 height 5
type input "HWLI025117A1"
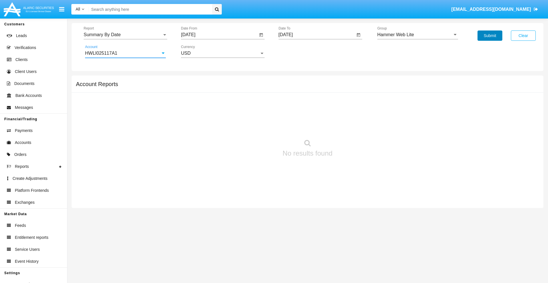
click at [490, 36] on button "Submit" at bounding box center [489, 36] width 25 height 10
click at [125, 35] on span "Report" at bounding box center [123, 34] width 78 height 5
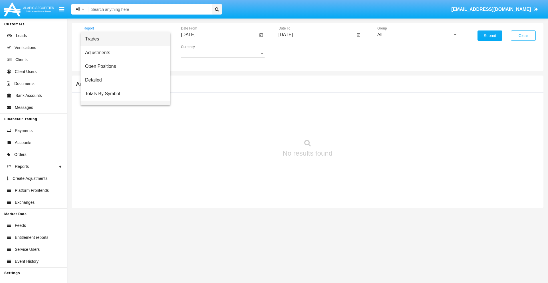
click at [123, 101] on span "Totals By Date" at bounding box center [125, 108] width 81 height 14
click at [219, 35] on input "[DATE]" at bounding box center [219, 34] width 77 height 5
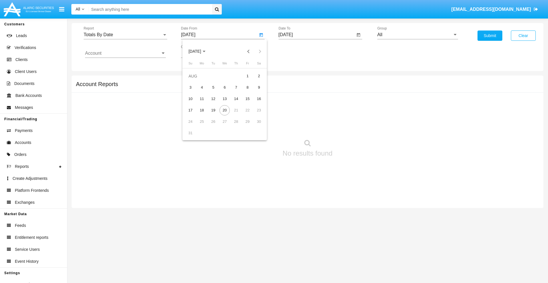
click at [200, 51] on span "[DATE]" at bounding box center [194, 51] width 13 height 5
click at [254, 126] on div "2025" at bounding box center [255, 126] width 18 height 10
click at [254, 92] on div "AUG" at bounding box center [255, 92] width 18 height 10
click at [213, 87] on div "5" at bounding box center [213, 87] width 10 height 10
type input "08/05/25"
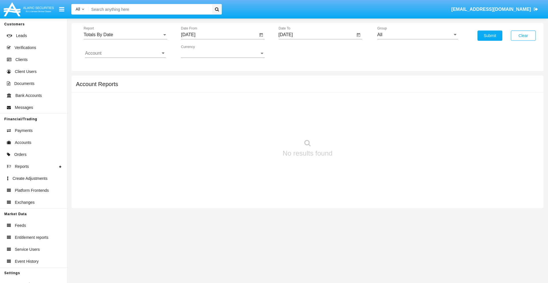
click at [316, 35] on input "[DATE]" at bounding box center [316, 34] width 77 height 5
click at [297, 51] on span "[DATE]" at bounding box center [292, 51] width 13 height 5
click at [352, 126] on div "2025" at bounding box center [352, 126] width 18 height 10
click at [352, 92] on div "AUG" at bounding box center [352, 92] width 18 height 10
click at [322, 110] on div "20" at bounding box center [322, 110] width 10 height 10
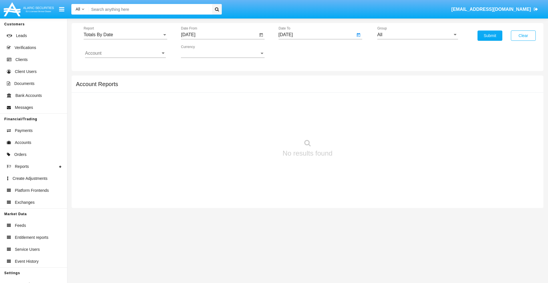
type input "[DATE]"
click at [417, 35] on input "All" at bounding box center [417, 34] width 81 height 5
click at [401, 110] on span "Hammer Web Lite" at bounding box center [401, 110] width 37 height 5
type input "Hammer Web Lite"
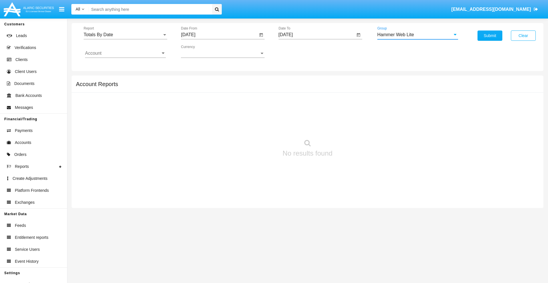
click at [125, 53] on input "Account" at bounding box center [125, 53] width 81 height 5
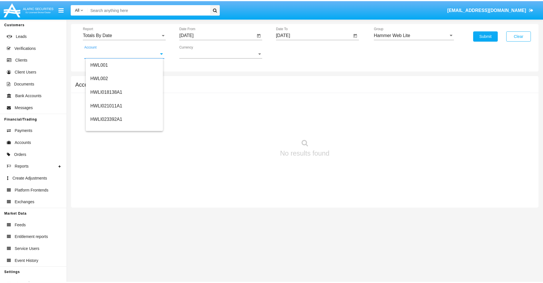
scroll to position [87, 0]
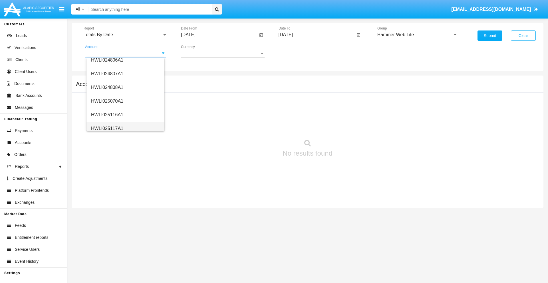
click at [107, 128] on span "HWLI025117A1" at bounding box center [107, 128] width 32 height 5
type input "HWLI025117A1"
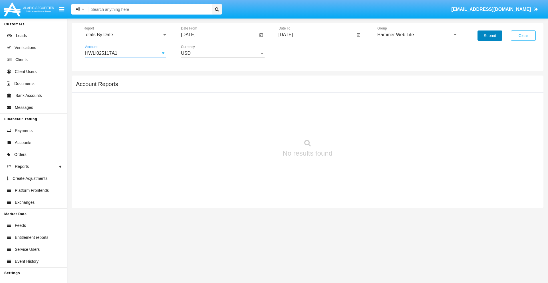
click at [490, 36] on button "Submit" at bounding box center [489, 36] width 25 height 10
click at [125, 35] on span "Report" at bounding box center [123, 34] width 78 height 5
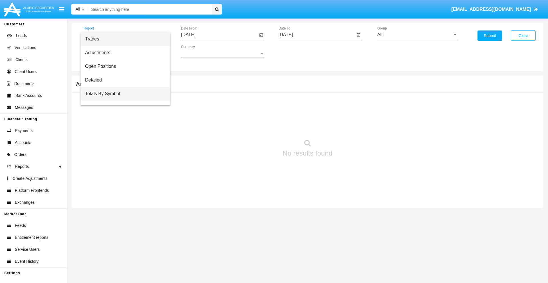
click at [123, 94] on span "Totals By Symbol" at bounding box center [125, 94] width 81 height 14
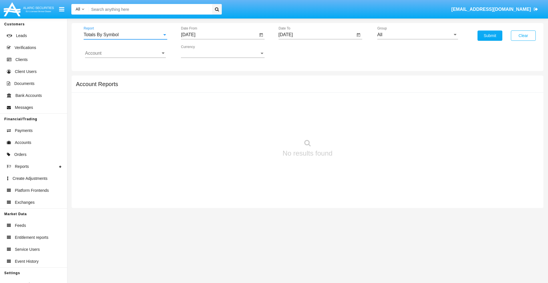
click at [219, 35] on input "[DATE]" at bounding box center [219, 34] width 77 height 5
click at [200, 51] on span "[DATE]" at bounding box center [194, 51] width 13 height 5
click at [254, 126] on div "2025" at bounding box center [255, 126] width 18 height 10
click at [234, 92] on div "[DATE]" at bounding box center [235, 92] width 18 height 10
click at [202, 122] on div "21" at bounding box center [202, 122] width 10 height 10
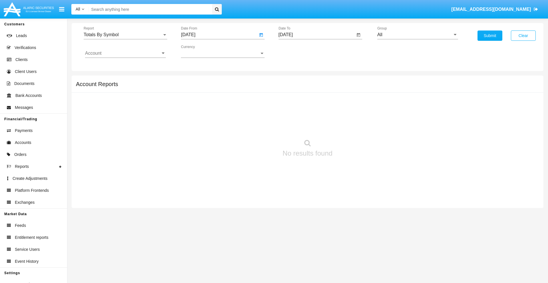
type input "07/21/25"
click at [316, 35] on input "[DATE]" at bounding box center [316, 34] width 77 height 5
click at [297, 51] on span "[DATE]" at bounding box center [292, 51] width 13 height 5
click at [352, 126] on div "2025" at bounding box center [352, 126] width 18 height 10
click at [352, 92] on div "AUG" at bounding box center [352, 92] width 18 height 10
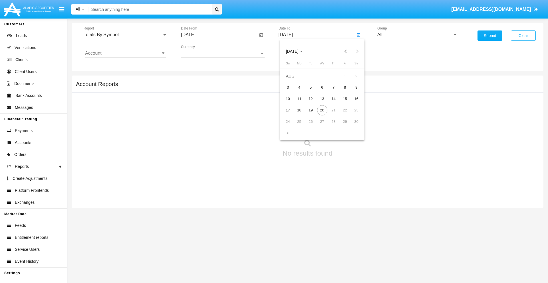
click at [322, 110] on div "20" at bounding box center [322, 110] width 10 height 10
type input "08/20/25"
click at [417, 35] on input "All" at bounding box center [417, 34] width 81 height 5
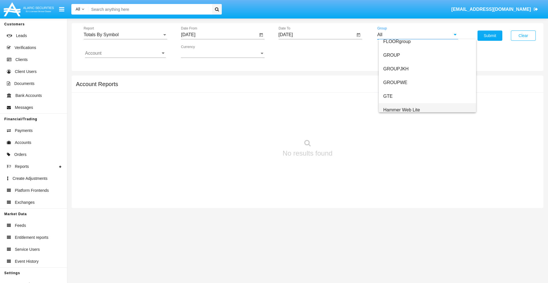
click at [401, 110] on span "Hammer Web Lite" at bounding box center [401, 110] width 37 height 5
type input "Hammer Web Lite"
click at [125, 53] on input "Account" at bounding box center [125, 53] width 81 height 5
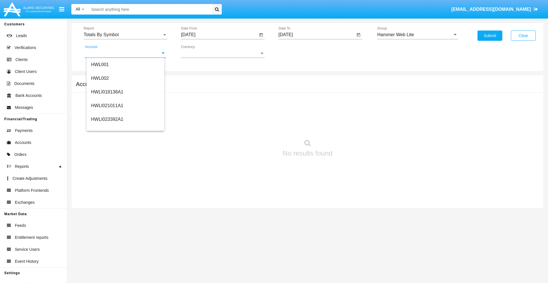
scroll to position [87, 0]
click at [107, 128] on span "HWLI025117A1" at bounding box center [107, 128] width 32 height 5
type input "HWLI025117A1"
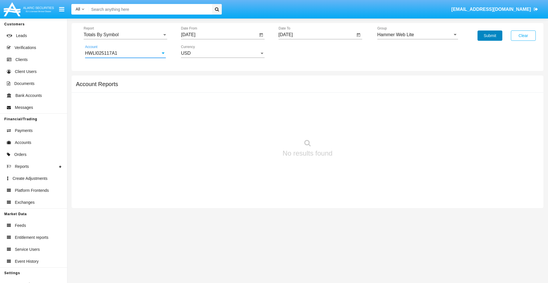
click at [490, 36] on button "Submit" at bounding box center [489, 36] width 25 height 10
click at [125, 35] on span "Report" at bounding box center [123, 34] width 78 height 5
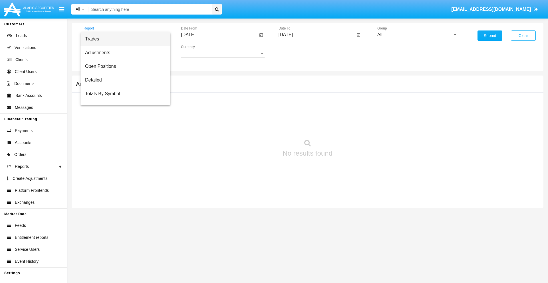
click at [123, 39] on span "Trades" at bounding box center [125, 39] width 81 height 14
click at [219, 35] on input "[DATE]" at bounding box center [219, 34] width 77 height 5
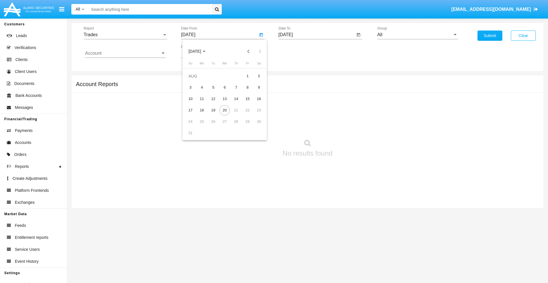
click at [200, 51] on span "[DATE]" at bounding box center [194, 51] width 13 height 5
click at [254, 126] on div "2025" at bounding box center [255, 126] width 18 height 10
click at [195, 92] on div "MAY" at bounding box center [195, 92] width 18 height 10
click at [213, 110] on div "20" at bounding box center [213, 110] width 10 height 10
type input "[DATE]"
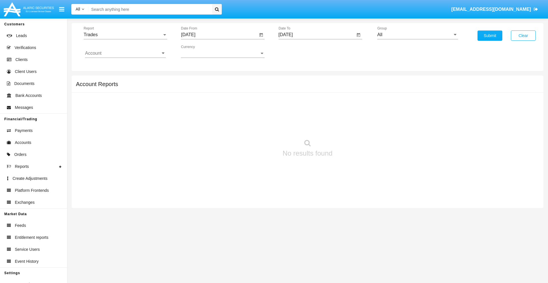
click at [316, 35] on input "[DATE]" at bounding box center [316, 34] width 77 height 5
click at [297, 51] on span "[DATE]" at bounding box center [292, 51] width 13 height 5
click at [352, 126] on div "2025" at bounding box center [352, 126] width 18 height 10
click at [352, 92] on div "AUG" at bounding box center [352, 92] width 18 height 10
click at [322, 110] on div "20" at bounding box center [322, 110] width 10 height 10
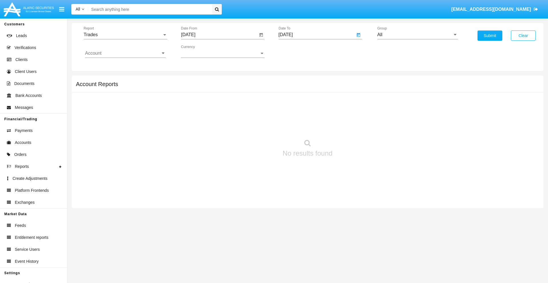
type input "08/20/25"
click at [417, 35] on input "All" at bounding box center [417, 34] width 81 height 5
click at [401, 110] on span "Hammer Web Lite" at bounding box center [401, 110] width 37 height 5
type input "Hammer Web Lite"
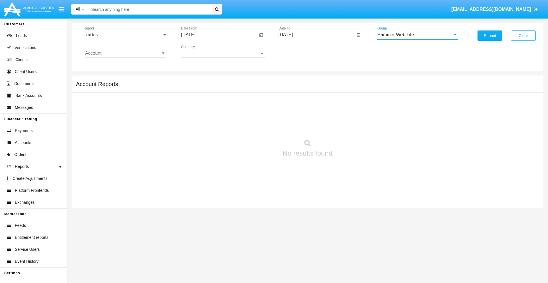
click at [125, 53] on input "Account" at bounding box center [125, 53] width 81 height 5
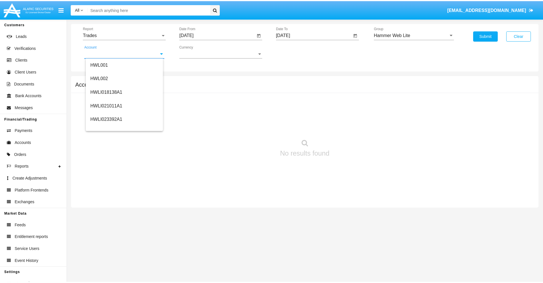
scroll to position [87, 0]
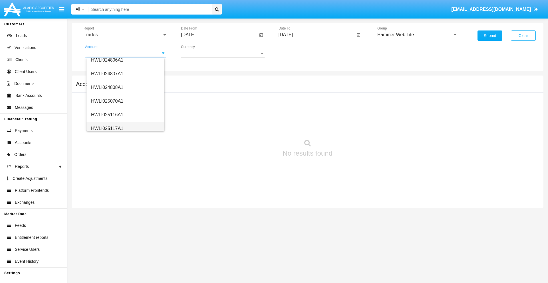
click at [107, 128] on span "HWLI025117A1" at bounding box center [107, 128] width 32 height 5
type input "HWLI025117A1"
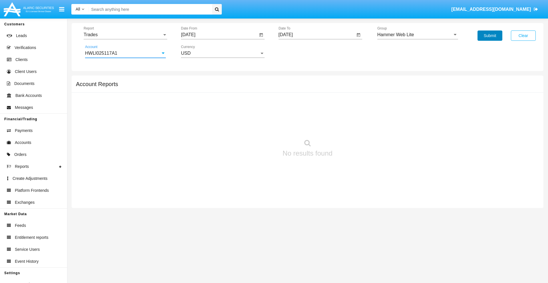
click at [490, 36] on button "Submit" at bounding box center [489, 36] width 25 height 10
click at [125, 35] on span "Report" at bounding box center [123, 34] width 78 height 5
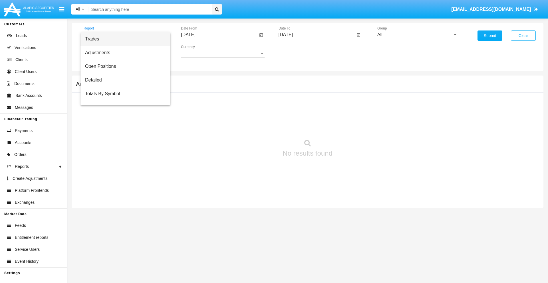
click at [123, 39] on span "Trades" at bounding box center [125, 39] width 81 height 14
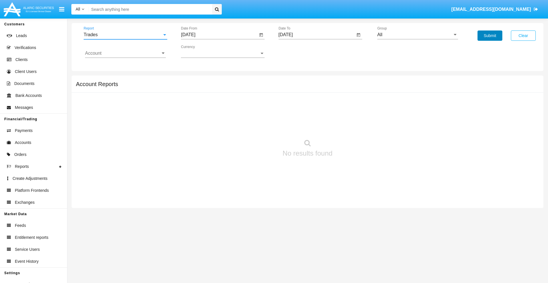
click at [490, 36] on button "Submit" at bounding box center [489, 36] width 25 height 10
click at [125, 35] on span "Report" at bounding box center [123, 34] width 78 height 5
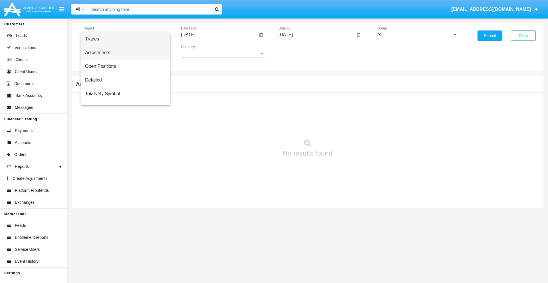
click at [123, 53] on span "Adjustments" at bounding box center [125, 53] width 81 height 14
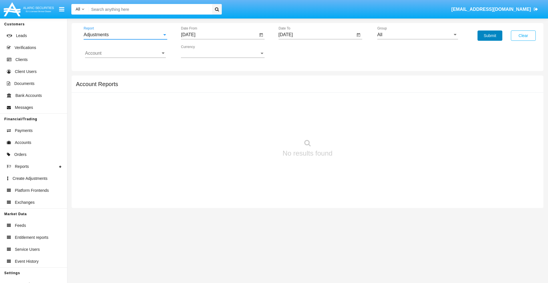
click at [490, 36] on button "Submit" at bounding box center [489, 36] width 25 height 10
click at [125, 35] on span "Report" at bounding box center [123, 34] width 78 height 5
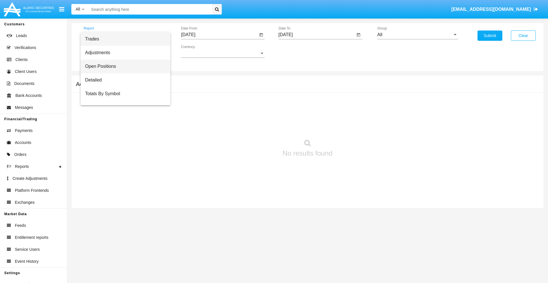
click at [123, 66] on span "Open Positions" at bounding box center [125, 67] width 81 height 14
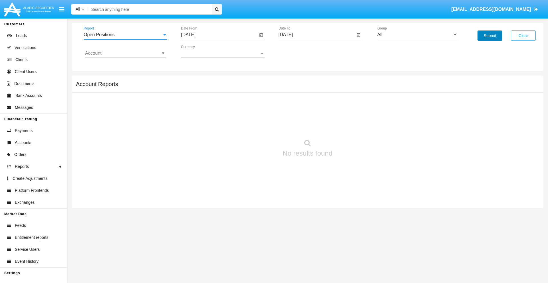
click at [490, 36] on button "Submit" at bounding box center [489, 36] width 25 height 10
click at [125, 35] on span "Report" at bounding box center [123, 34] width 78 height 5
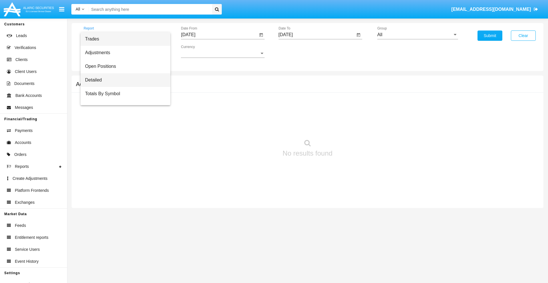
click at [123, 80] on span "Detailed" at bounding box center [125, 80] width 81 height 14
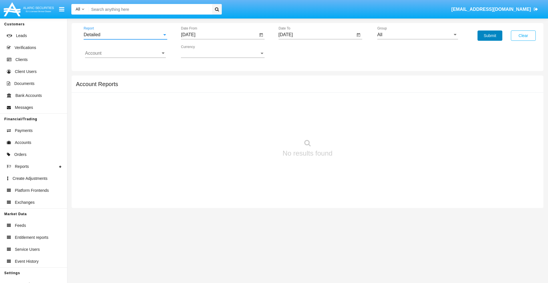
click at [490, 36] on button "Submit" at bounding box center [489, 36] width 25 height 10
click at [125, 35] on span "Report" at bounding box center [123, 34] width 78 height 5
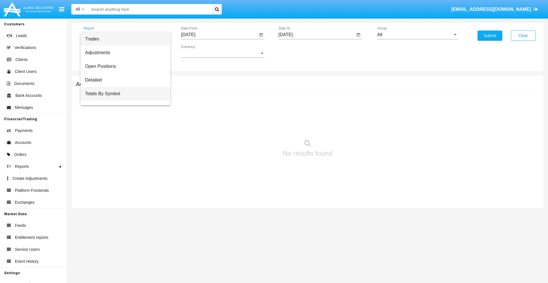
click at [123, 94] on span "Totals By Symbol" at bounding box center [125, 94] width 81 height 14
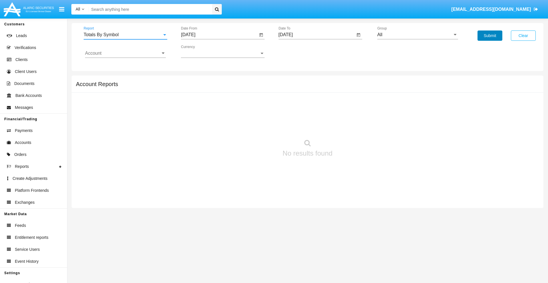
click at [490, 36] on button "Submit" at bounding box center [489, 36] width 25 height 10
click at [125, 35] on span "Report" at bounding box center [123, 34] width 78 height 5
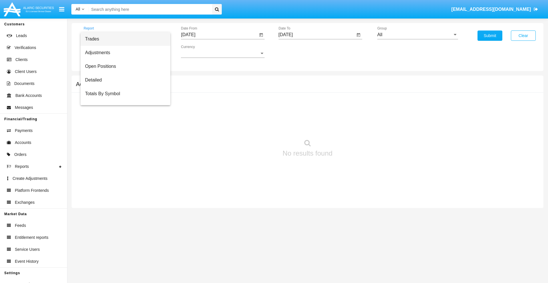
scroll to position [9, 0]
click at [123, 98] on span "Totals By Date" at bounding box center [125, 99] width 81 height 14
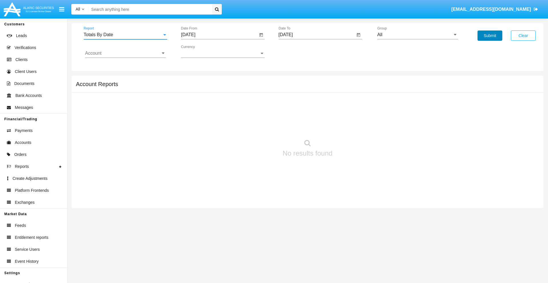
click at [490, 36] on button "Submit" at bounding box center [489, 36] width 25 height 10
click at [125, 35] on span "Report" at bounding box center [123, 34] width 78 height 5
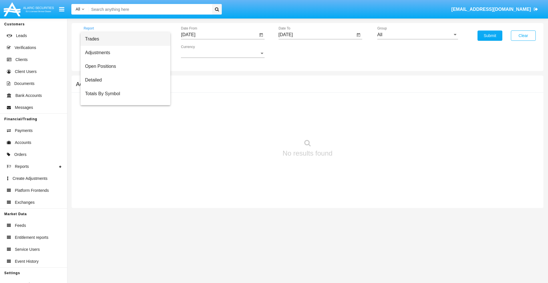
click at [123, 114] on span "Summary By Date" at bounding box center [125, 121] width 81 height 14
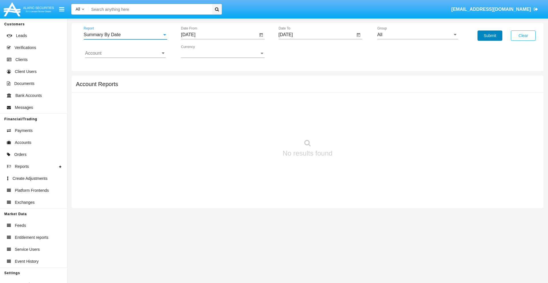
click at [490, 36] on button "Submit" at bounding box center [489, 36] width 25 height 10
